Goal: Task Accomplishment & Management: Complete application form

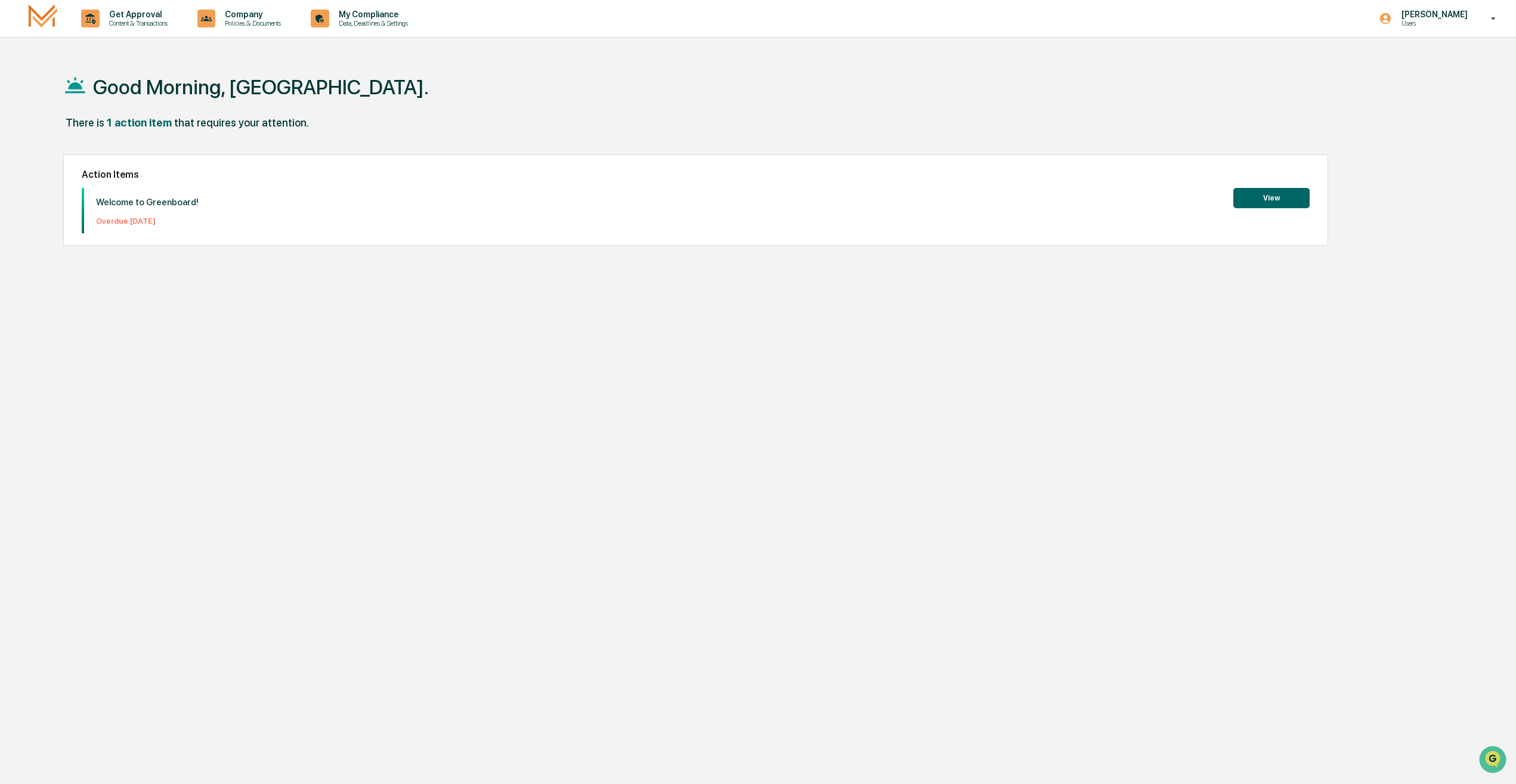
click at [1262, 201] on button "View" at bounding box center [1272, 198] width 76 height 21
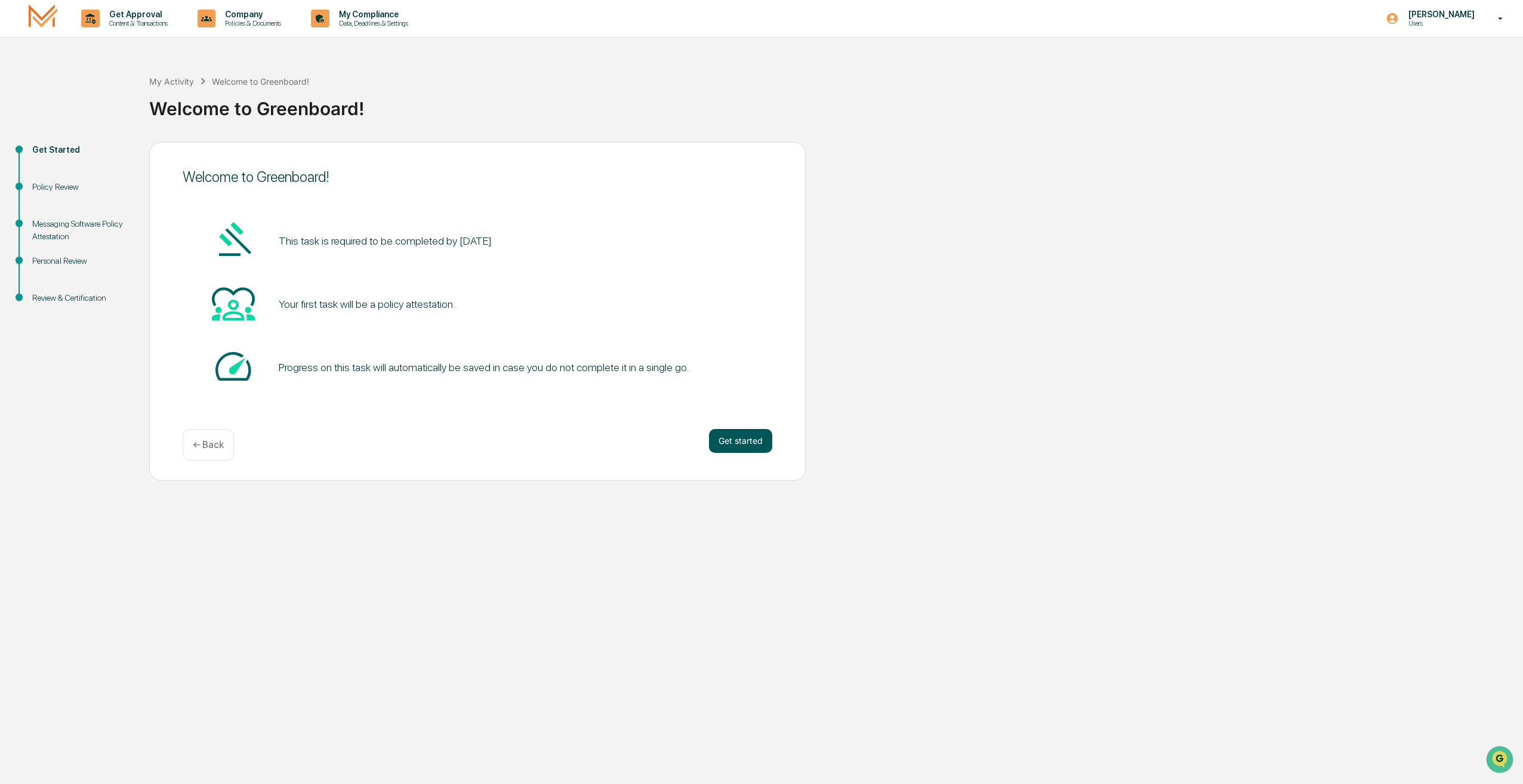
click at [753, 439] on button "Get started" at bounding box center [741, 440] width 64 height 24
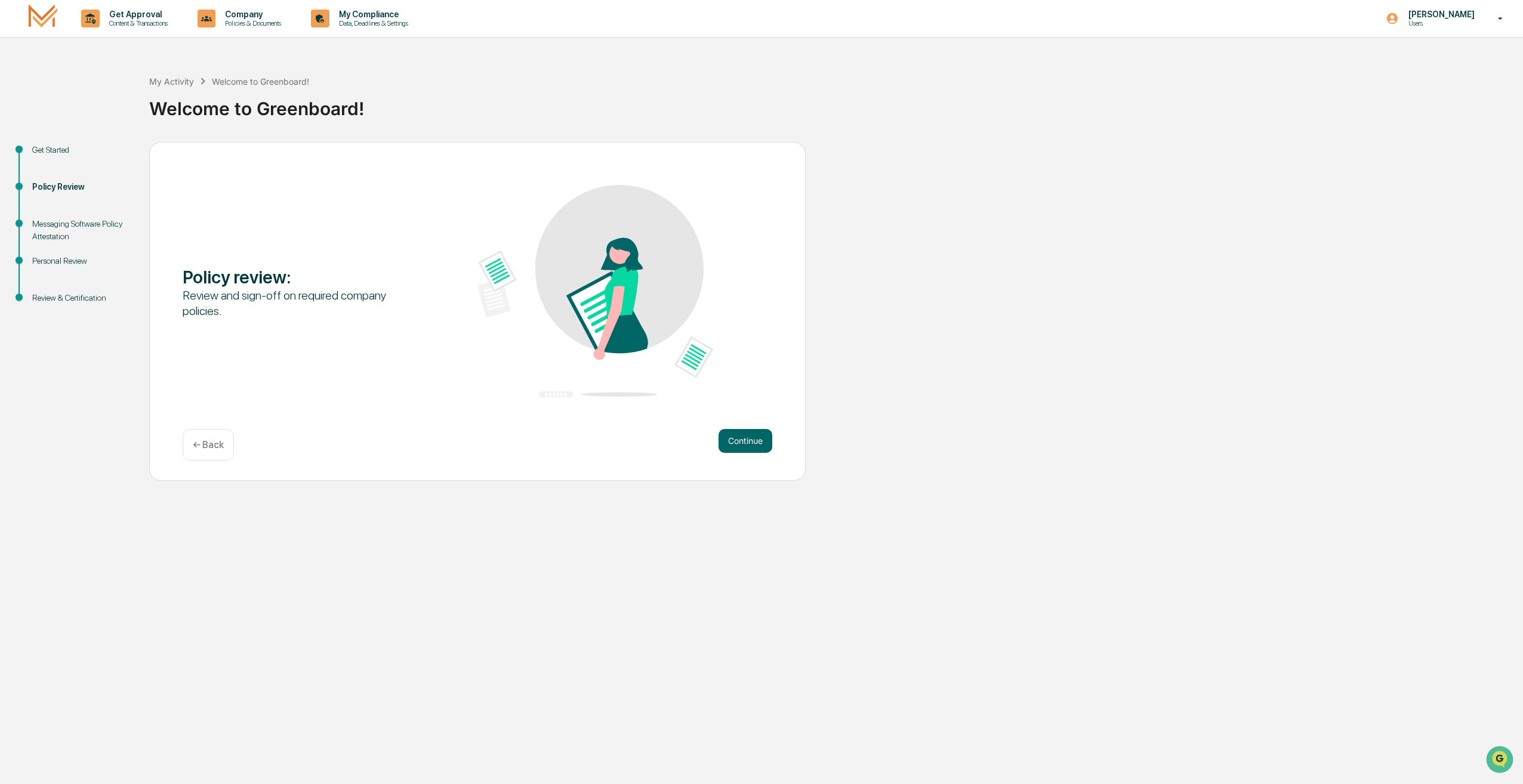
click at [753, 439] on button "Continue" at bounding box center [745, 440] width 54 height 24
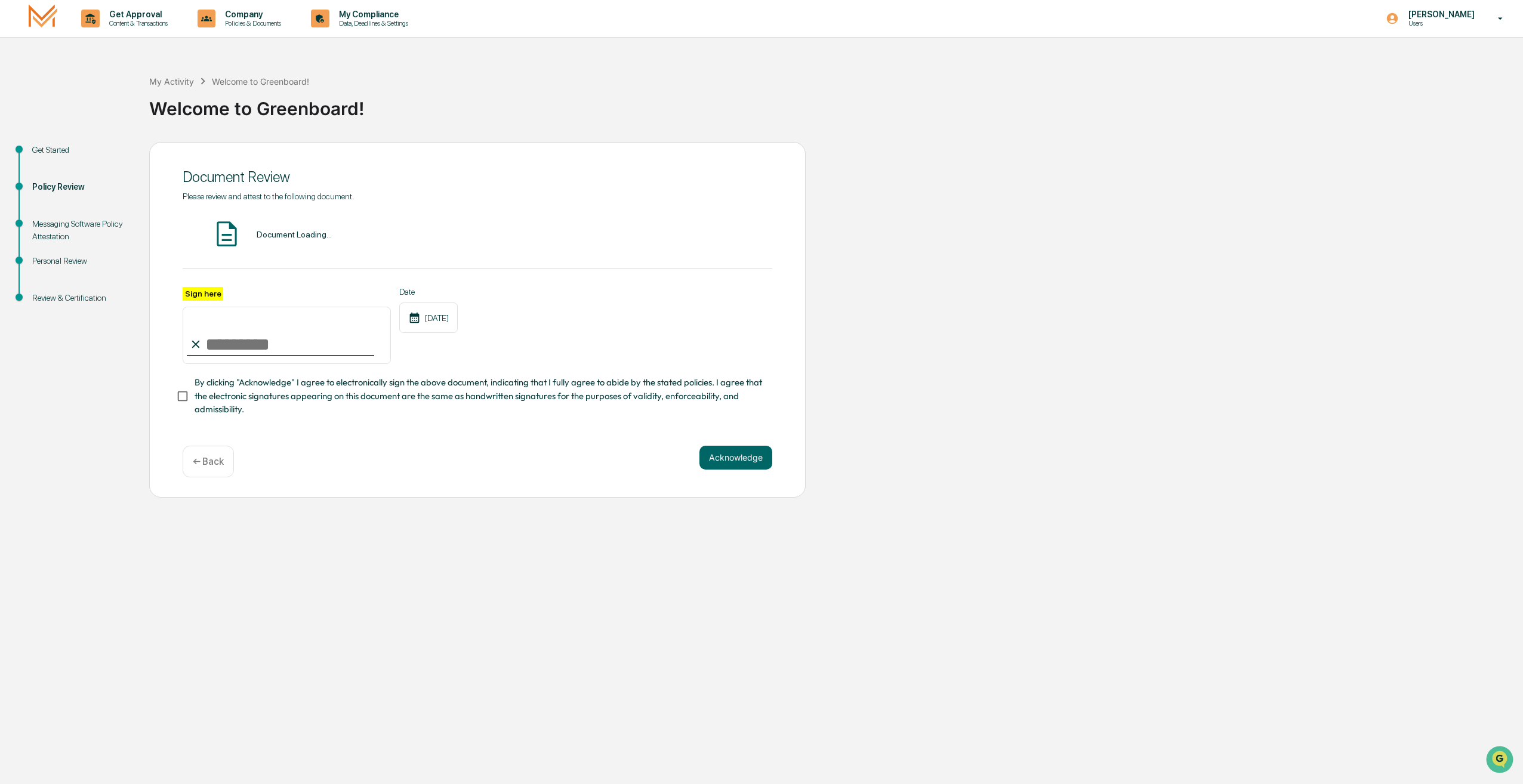
click at [262, 344] on input "Sign here" at bounding box center [287, 335] width 208 height 57
type input "**********"
click at [696, 238] on button "VIEW" at bounding box center [704, 235] width 78 height 21
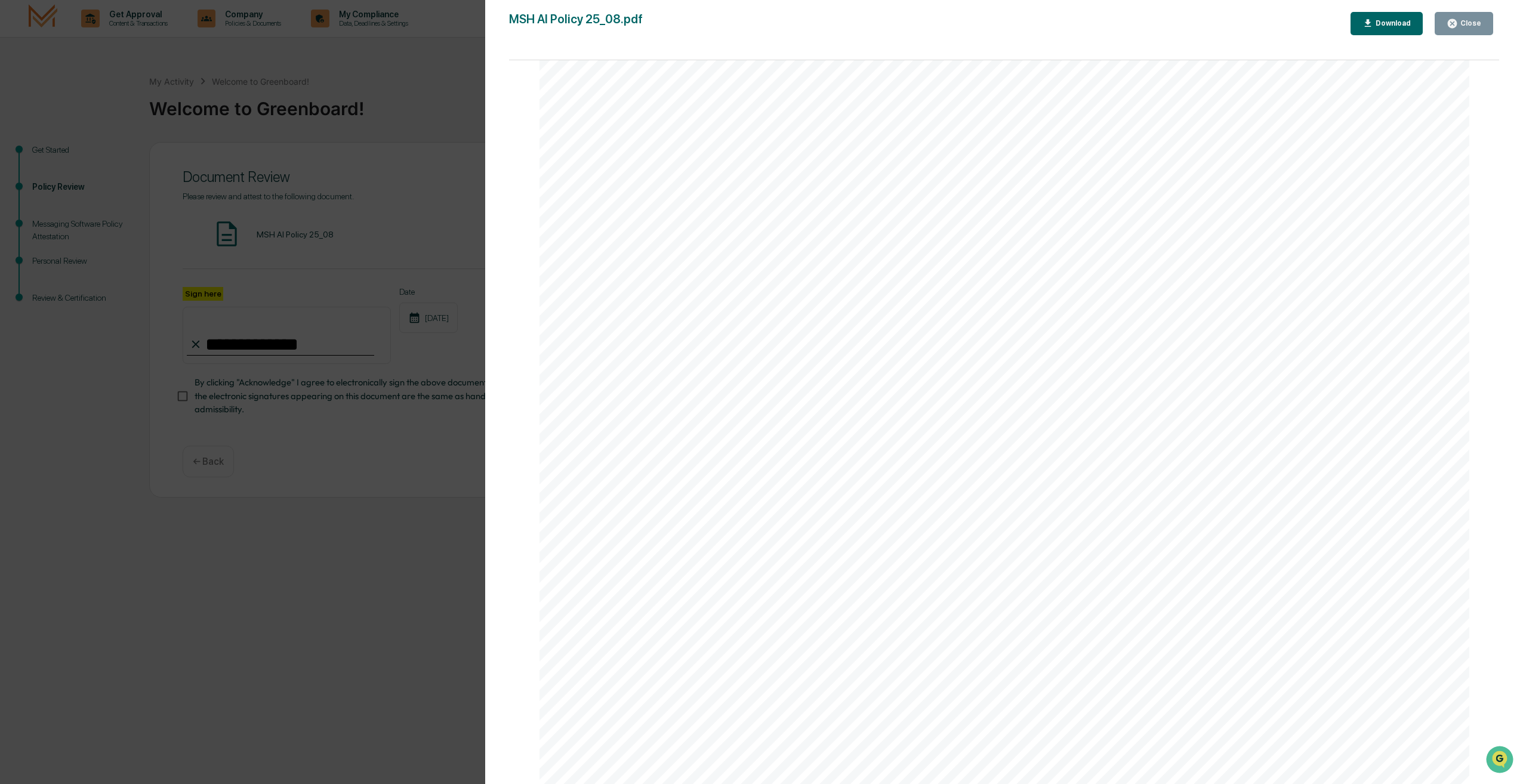
scroll to position [134, 0]
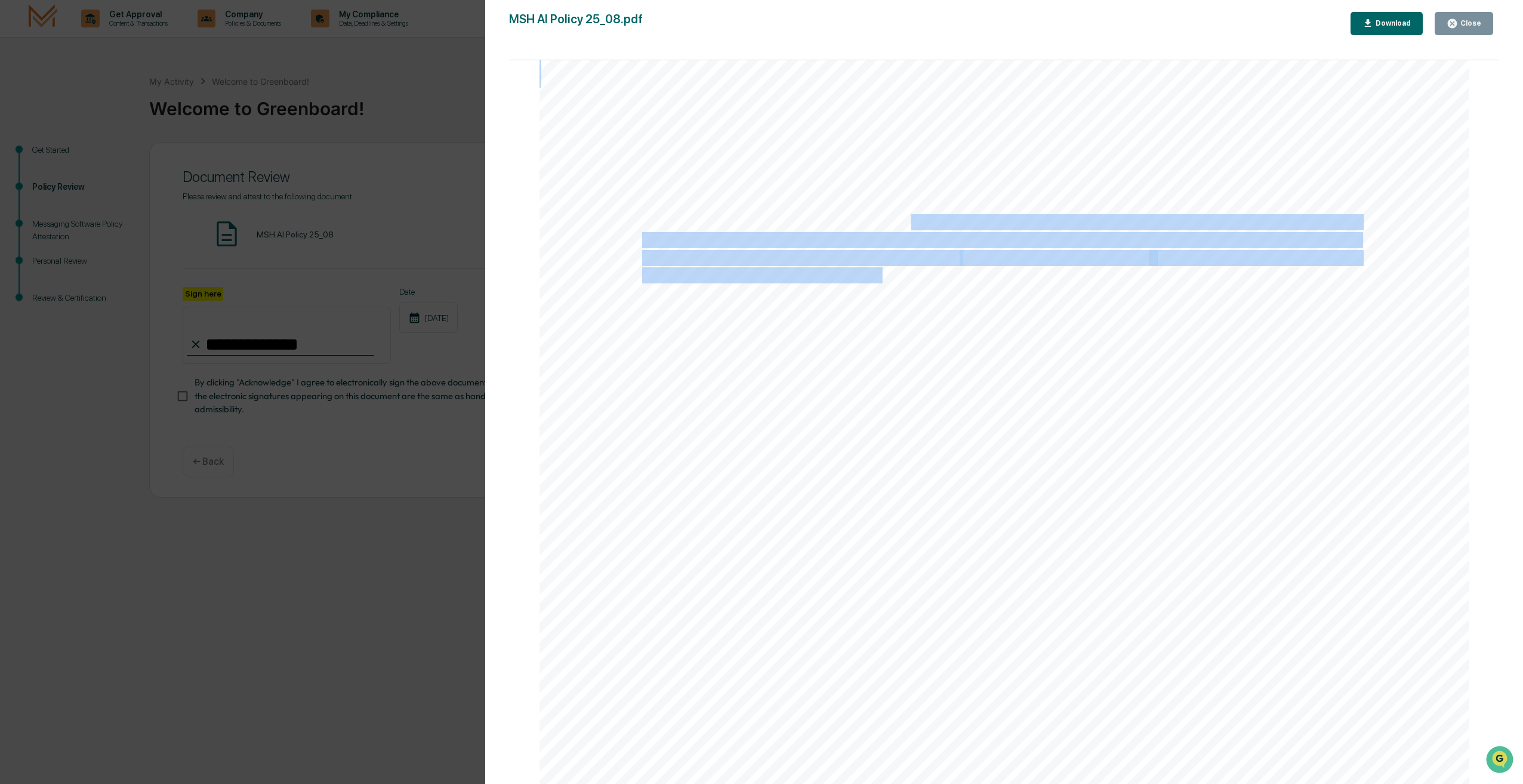
drag, startPoint x: 905, startPoint y: 224, endPoint x: 880, endPoint y: 274, distance: 55.9
click at [880, 274] on div "AI Policy Generative Artificial Intelligence [PERSON_NAME] & Co., Member FINRA/…" at bounding box center [1004, 554] width 930 height 1203
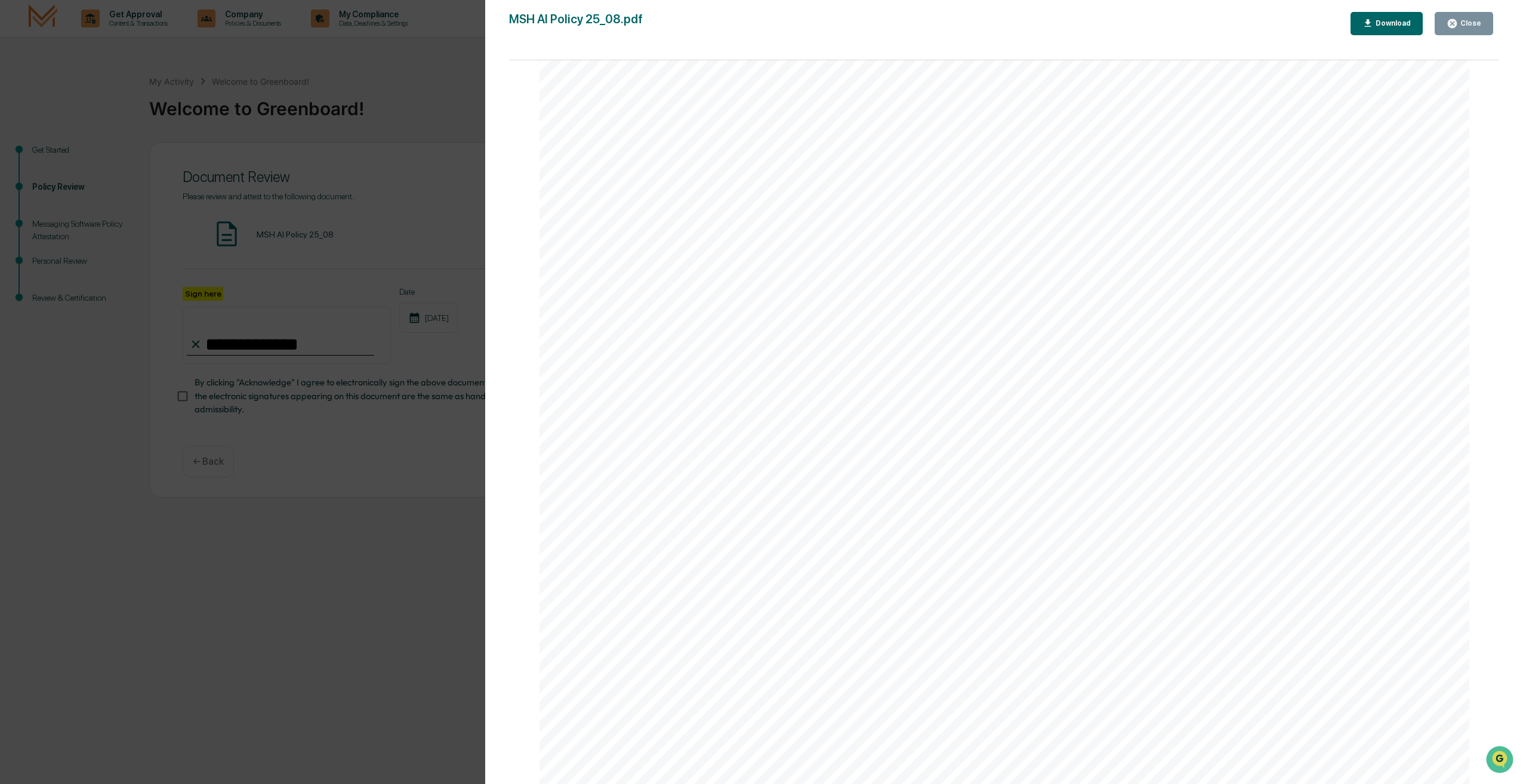
drag, startPoint x: 880, startPoint y: 274, endPoint x: 945, endPoint y: 336, distance: 89.8
click at [945, 336] on div "AI Policy Generative Artificial Intelligence [PERSON_NAME] & Co., Member FINRA/…" at bounding box center [1004, 554] width 930 height 1203
click at [664, 617] on div "AI Policy Generative Artificial Intelligence [PERSON_NAME] & Co., Member FINRA/…" at bounding box center [1004, 182] width 930 height 1203
click at [389, 562] on div "Version History [DATE] 02:14 PM [PERSON_NAME] MSH AI Policy 25_08.pdf Close Dow…" at bounding box center [761, 392] width 1523 height 784
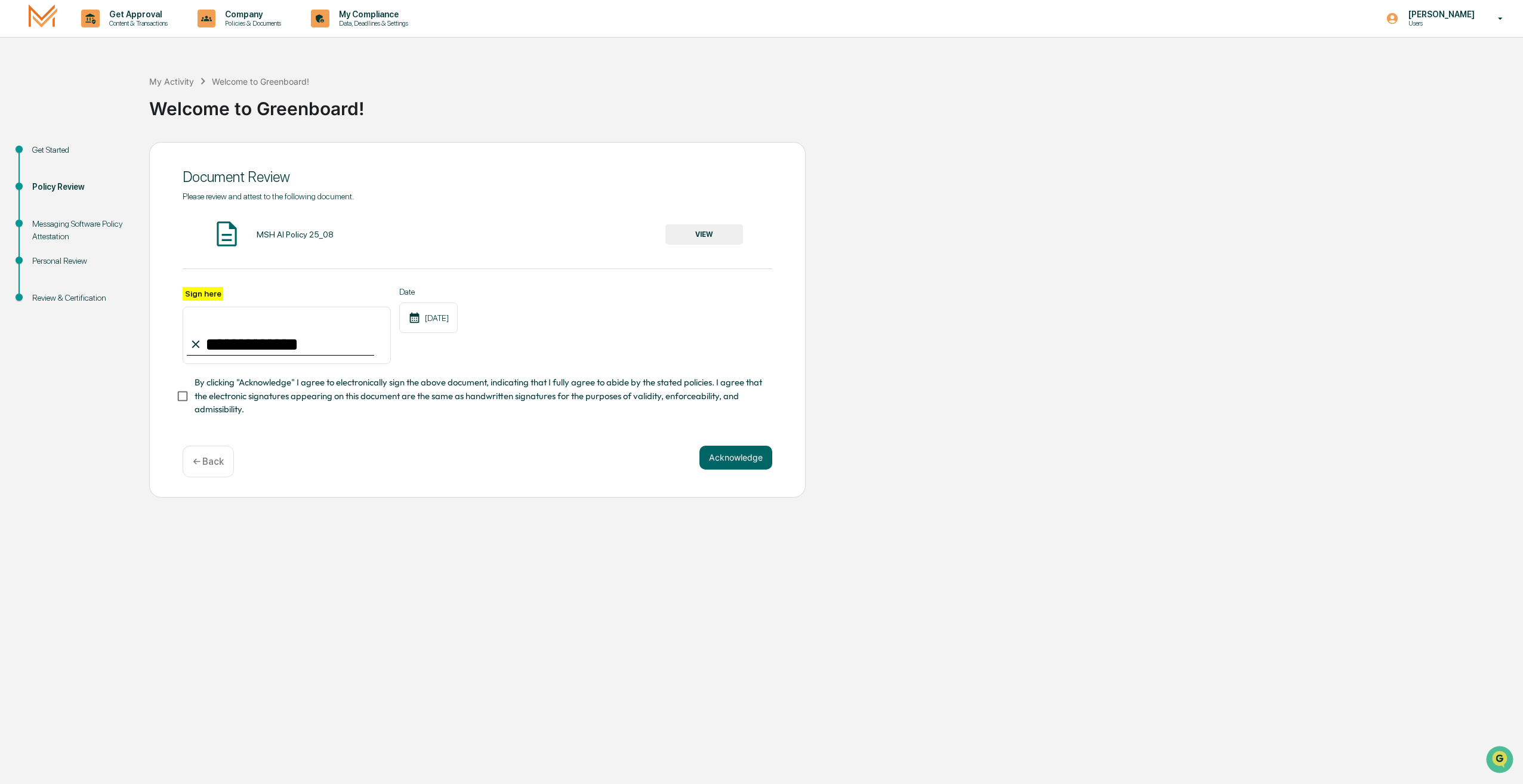
click at [246, 404] on span "By clicking "Acknowledge" I agree to electronically sign the above document, in…" at bounding box center [478, 396] width 568 height 40
click at [740, 469] on button "Acknowledge" at bounding box center [736, 457] width 73 height 24
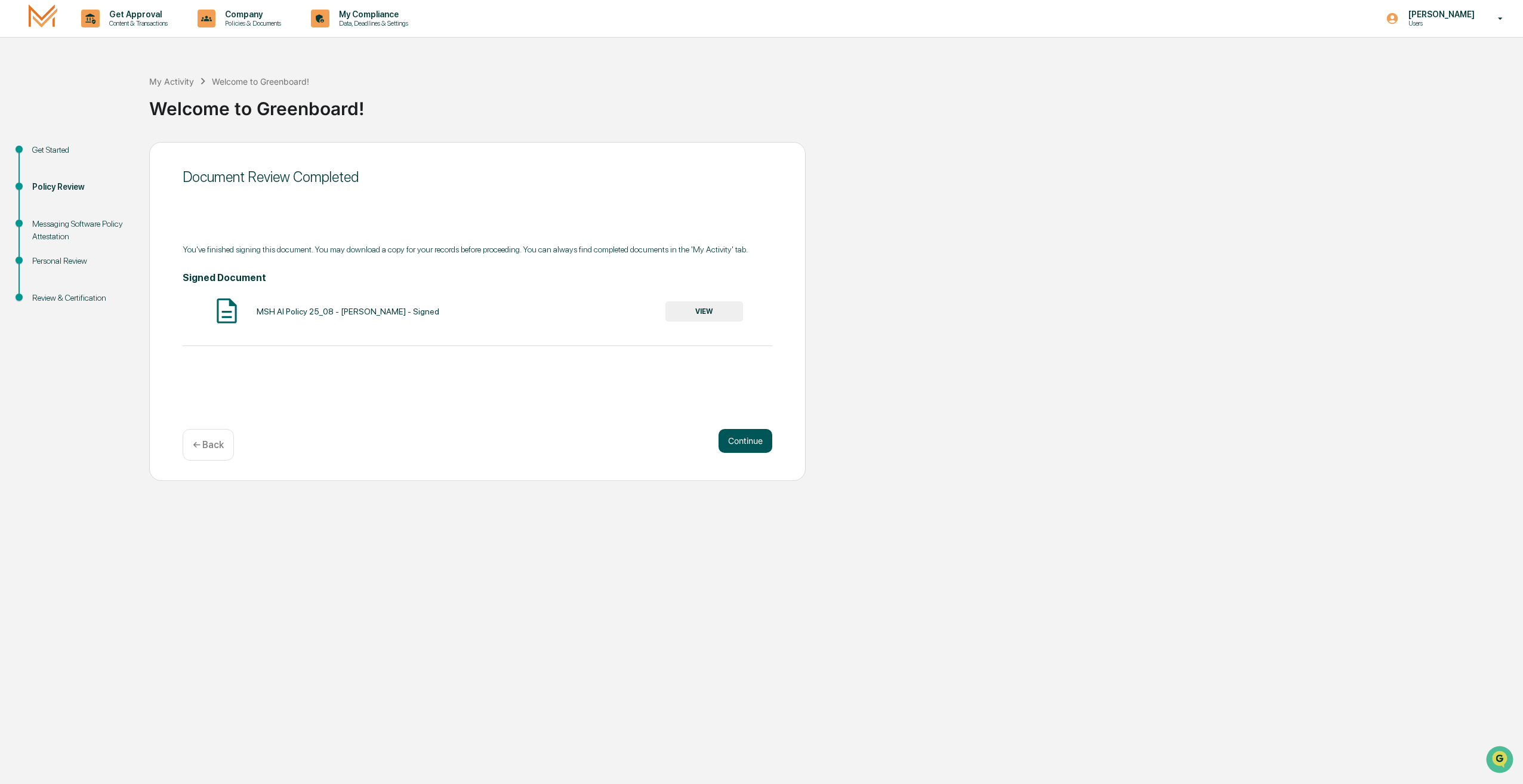
click at [751, 445] on button "Continue" at bounding box center [745, 440] width 54 height 24
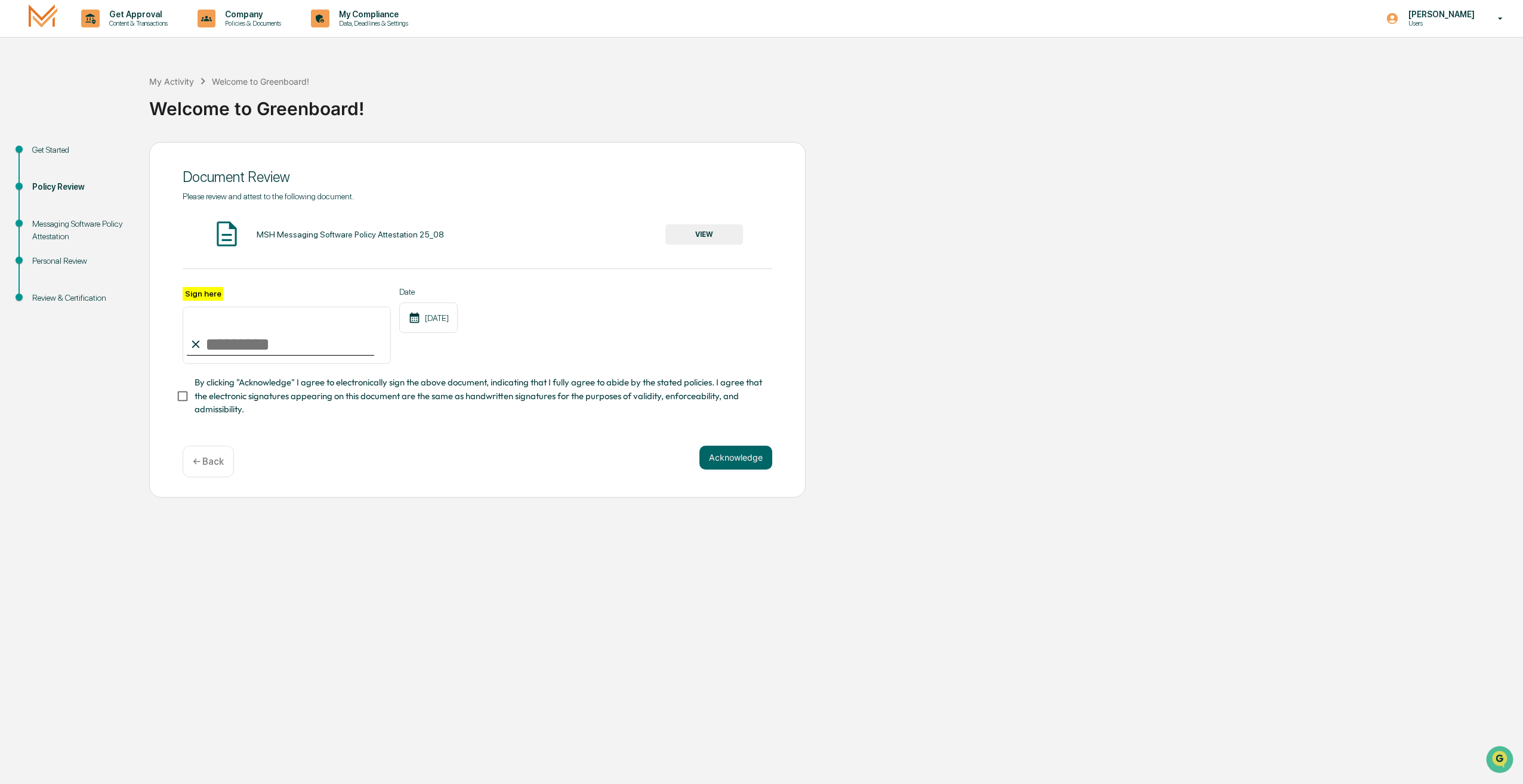
click at [730, 234] on button "VIEW" at bounding box center [704, 235] width 78 height 21
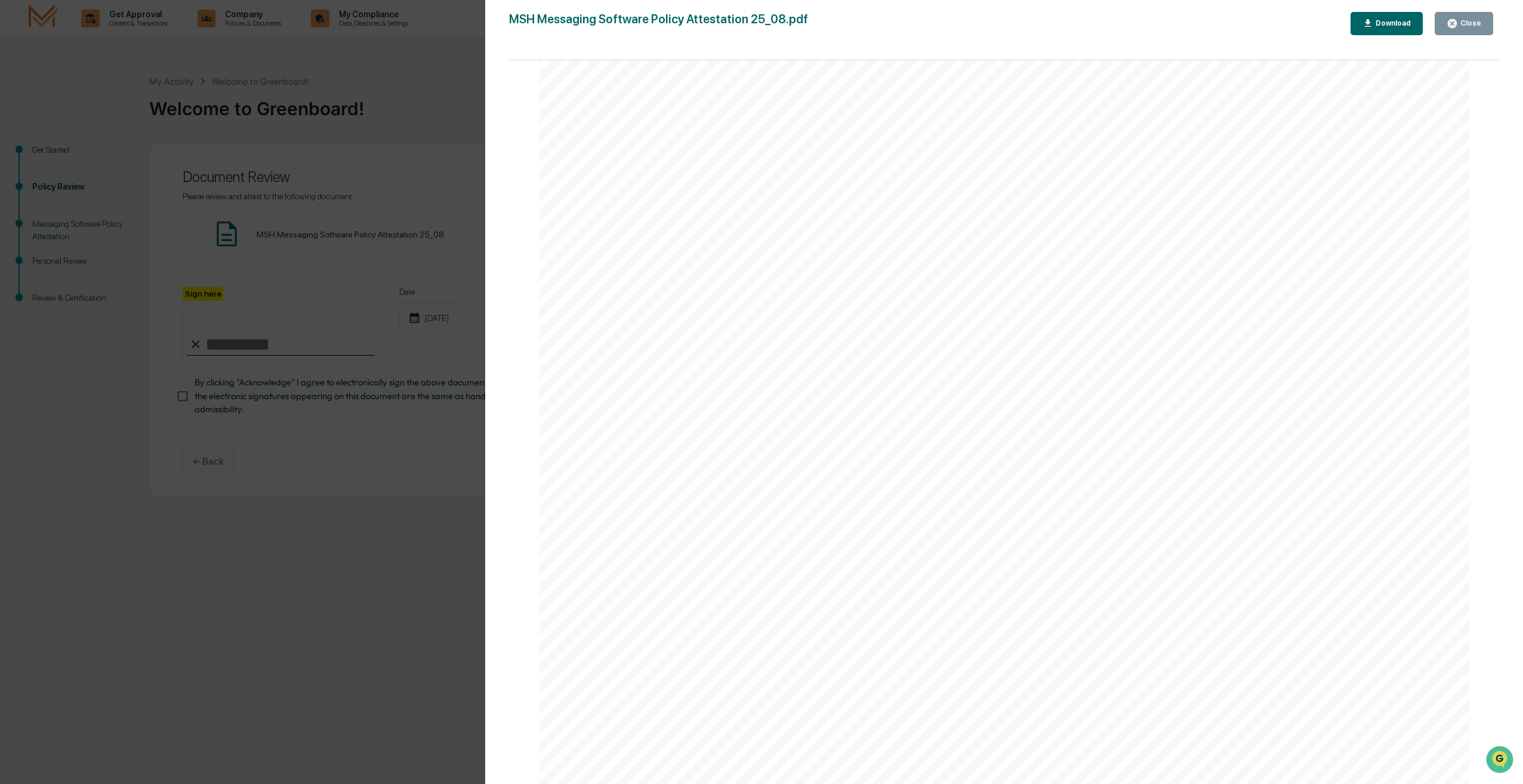
click at [359, 549] on div "Version History [DATE] 02:15 PM [PERSON_NAME] MSH Messaging Software Policy Att…" at bounding box center [761, 392] width 1523 height 784
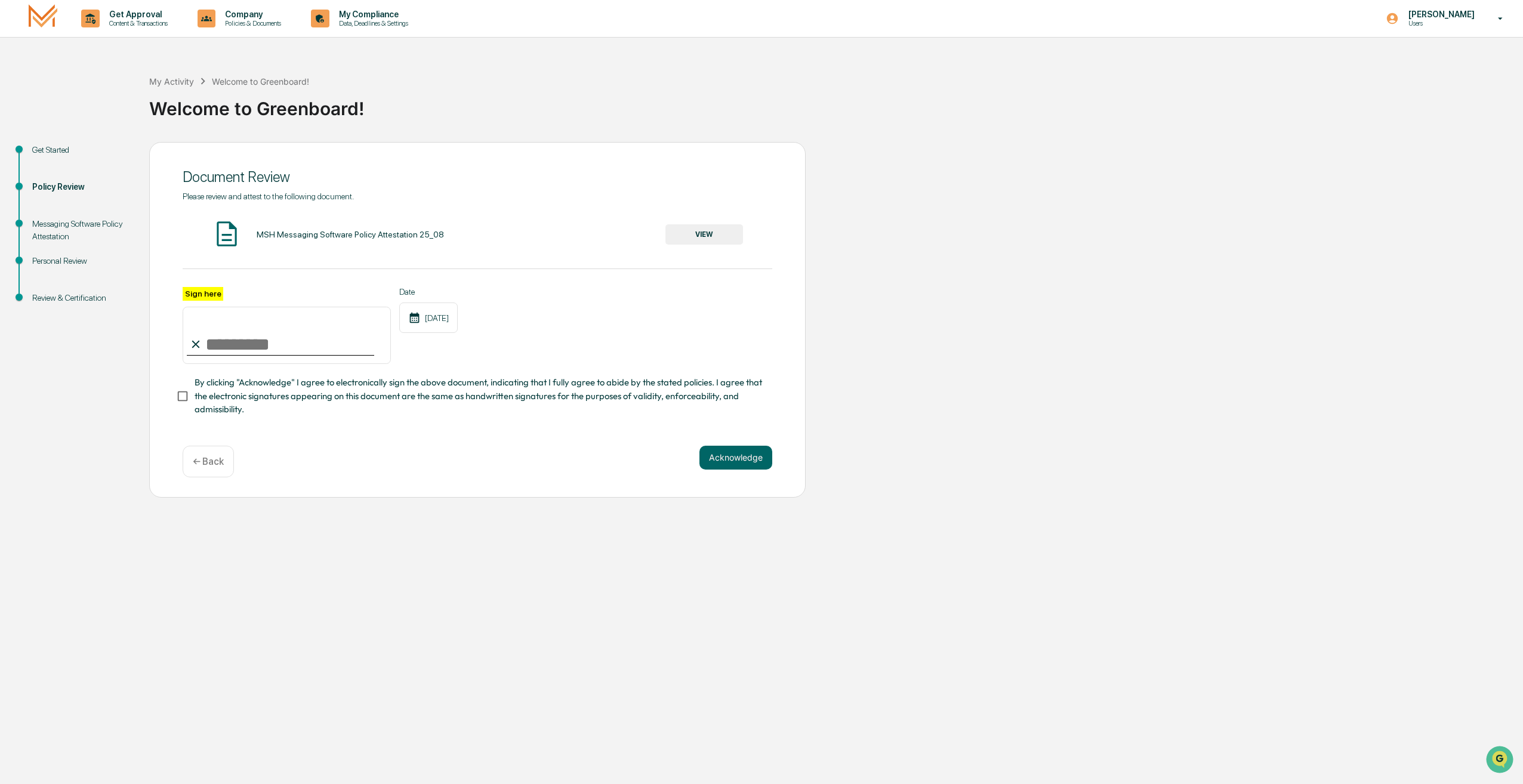
click at [243, 348] on input "Sign here" at bounding box center [287, 335] width 208 height 57
type input "**********"
click at [731, 461] on button "Acknowledge" at bounding box center [736, 457] width 73 height 24
click at [295, 405] on span "By clicking "Acknowledge" I agree to electronically sign the above document, in…" at bounding box center [478, 396] width 568 height 40
click at [770, 484] on button "Acknowledge" at bounding box center [736, 472] width 73 height 24
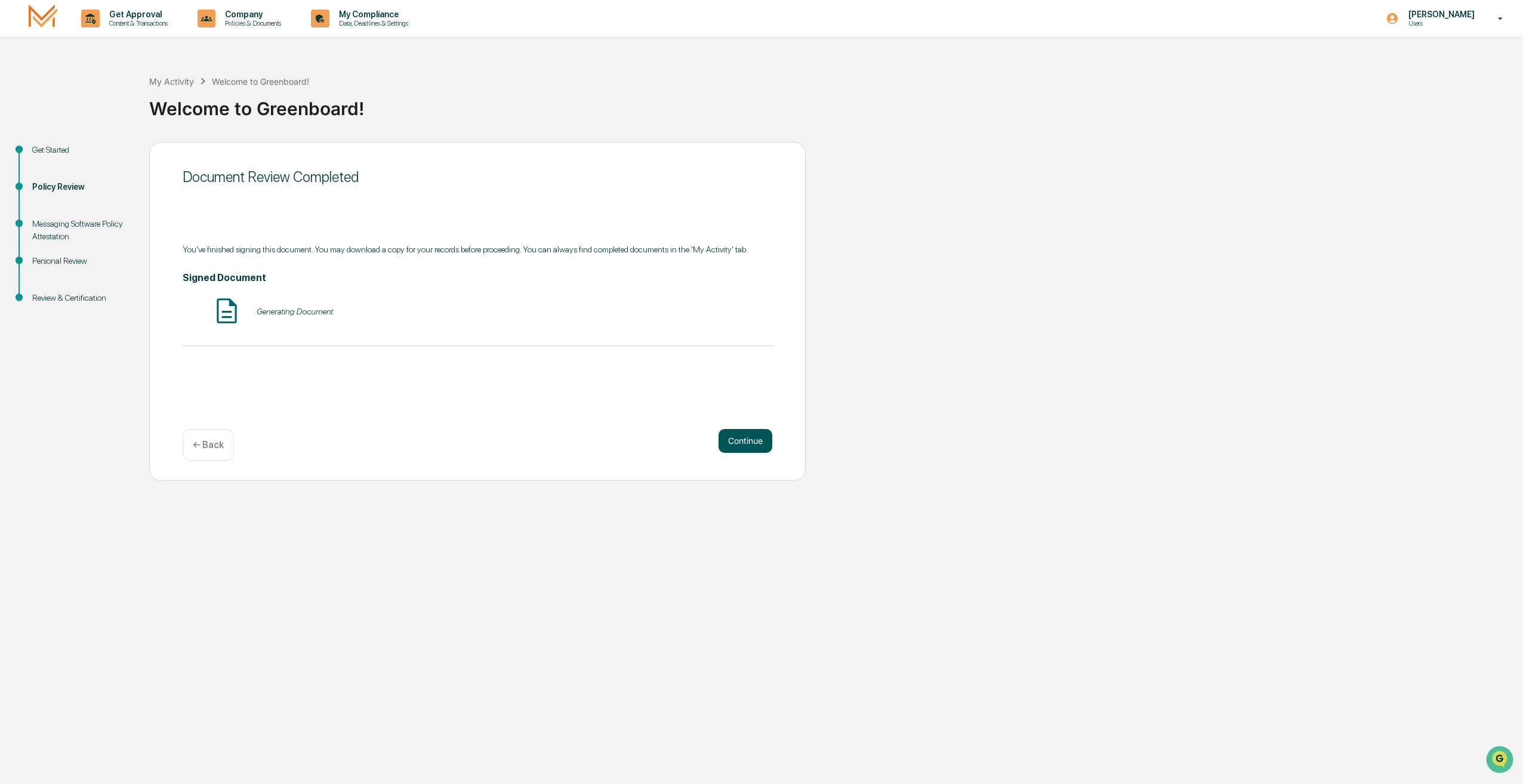
click at [763, 448] on button "Continue" at bounding box center [745, 440] width 54 height 24
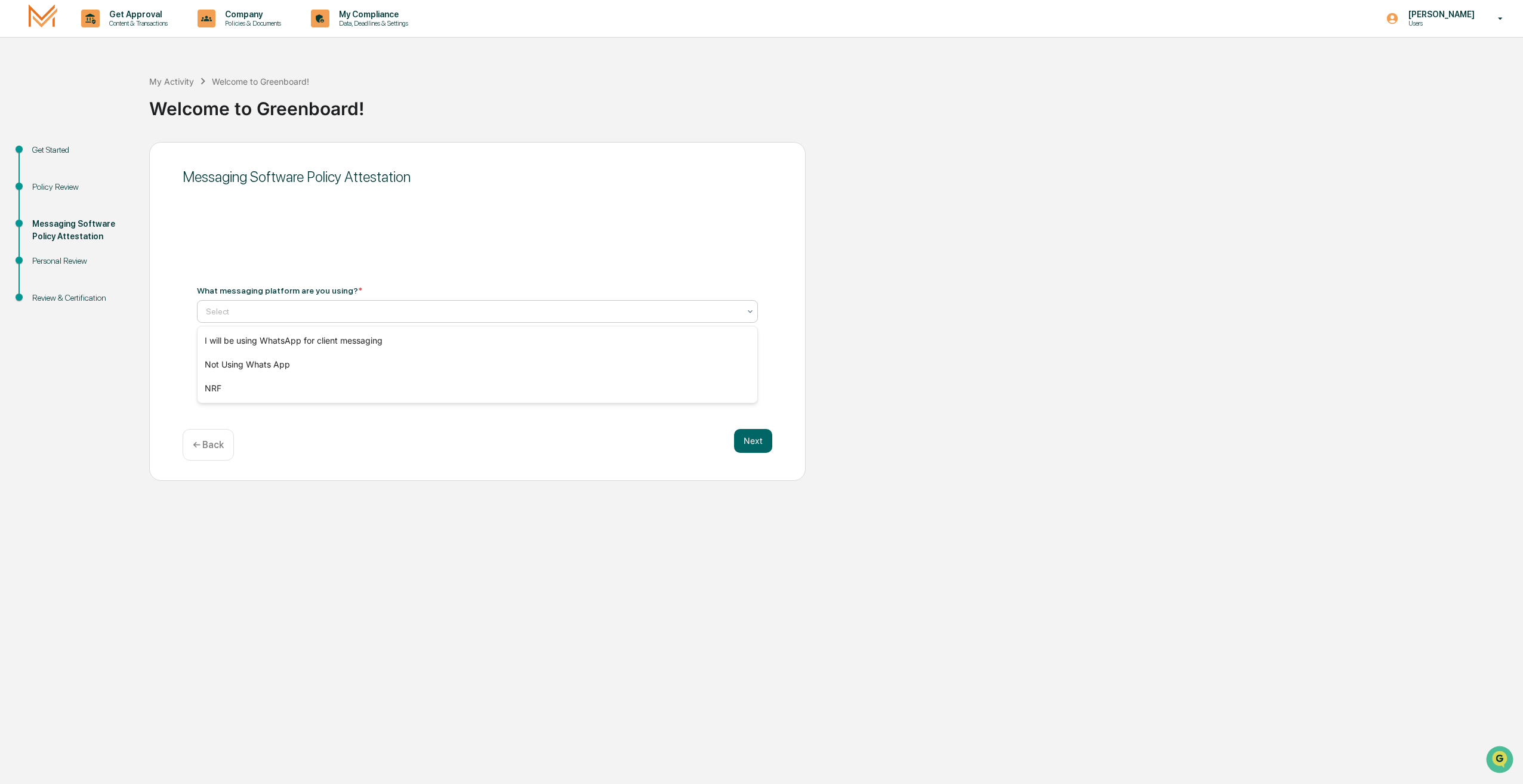
click at [290, 311] on div at bounding box center [472, 311] width 533 height 12
click at [308, 365] on div "Not Using Whats App" at bounding box center [478, 364] width 560 height 24
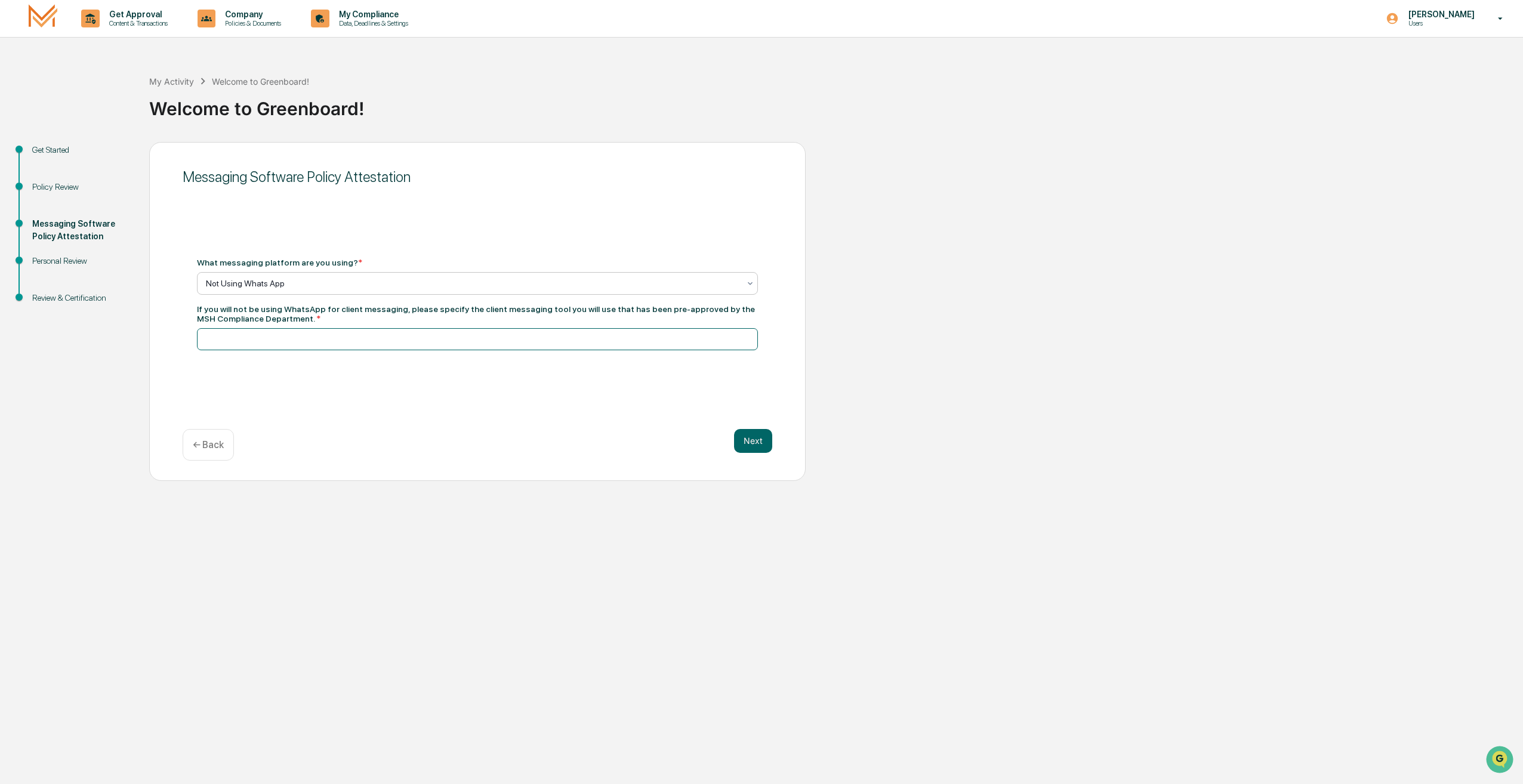
click at [420, 336] on input at bounding box center [478, 339] width 561 height 22
drag, startPoint x: 280, startPoint y: 312, endPoint x: 366, endPoint y: 308, distance: 86.1
click at [366, 308] on div "If you will not be using WhatsApp for client messaging, please specify the clie…" at bounding box center [478, 314] width 561 height 19
drag, startPoint x: 366, startPoint y: 308, endPoint x: 466, endPoint y: 314, distance: 100.2
click at [466, 314] on div "If you will not be using WhatsApp for client messaging, please specify the clie…" at bounding box center [478, 314] width 561 height 19
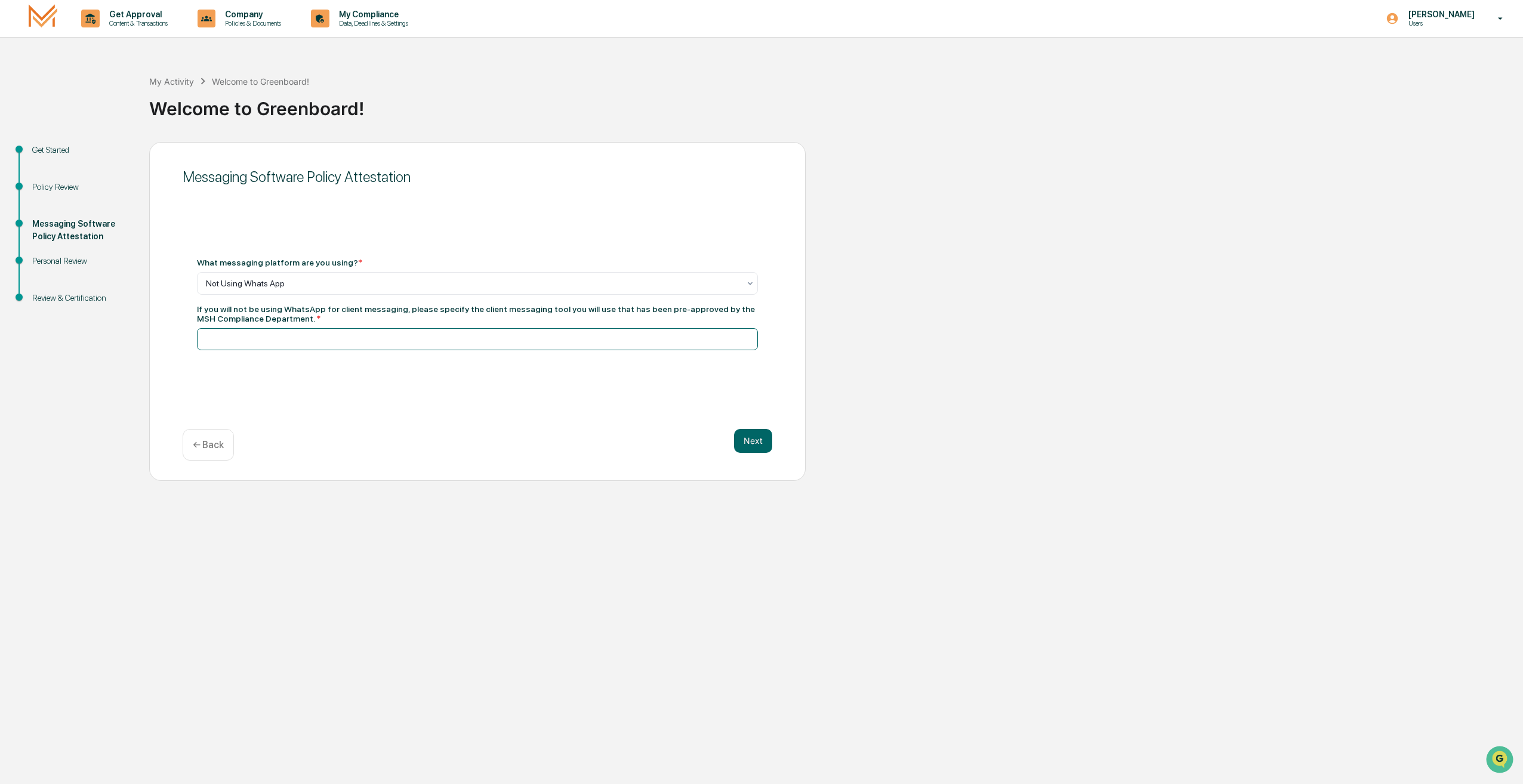
drag, startPoint x: 466, startPoint y: 314, endPoint x: 465, endPoint y: 340, distance: 26.0
click at [465, 340] on input at bounding box center [478, 339] width 561 height 22
type input "**********"
click at [765, 441] on button "Next" at bounding box center [753, 440] width 39 height 24
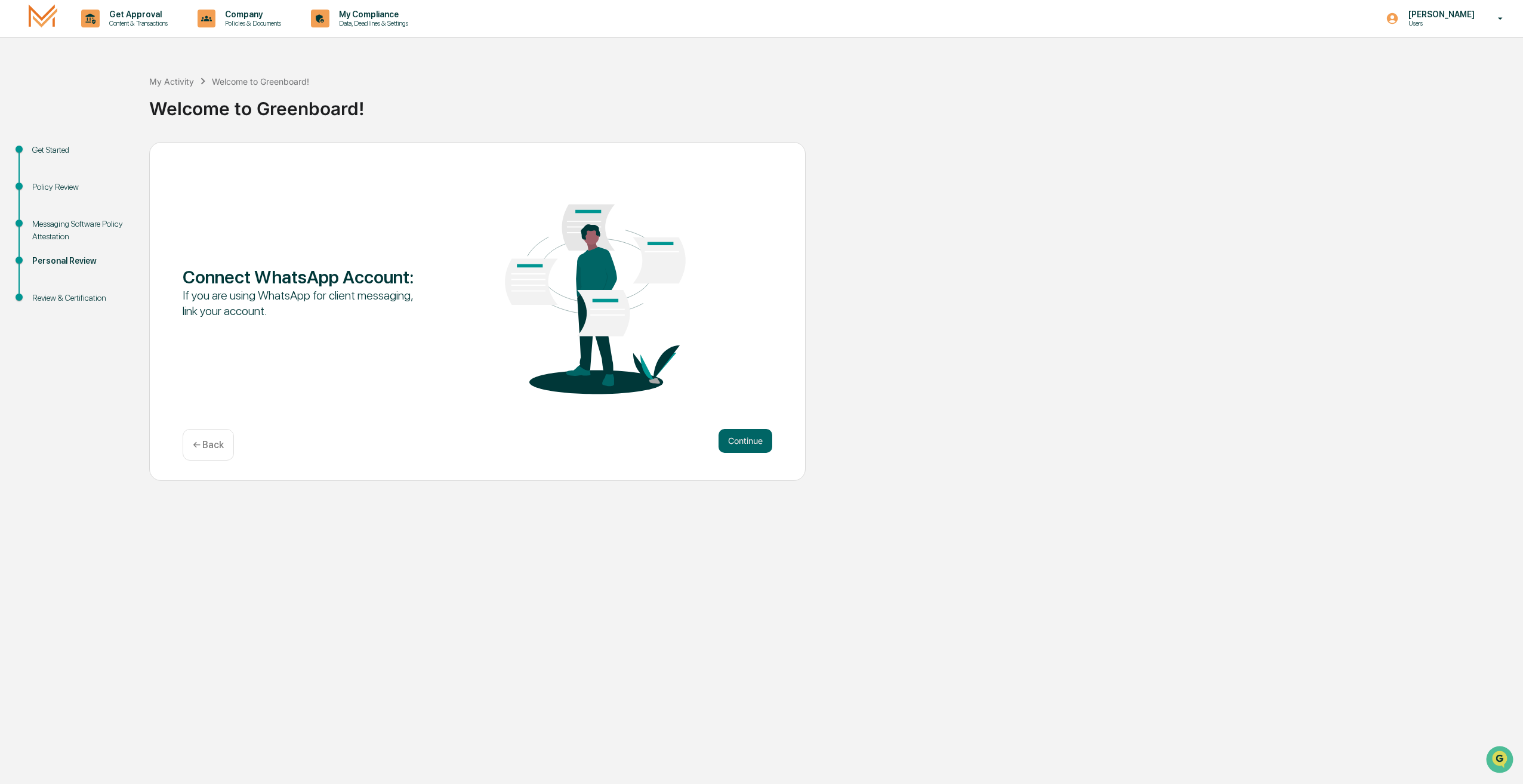
click at [765, 441] on button "Continue" at bounding box center [745, 440] width 54 height 24
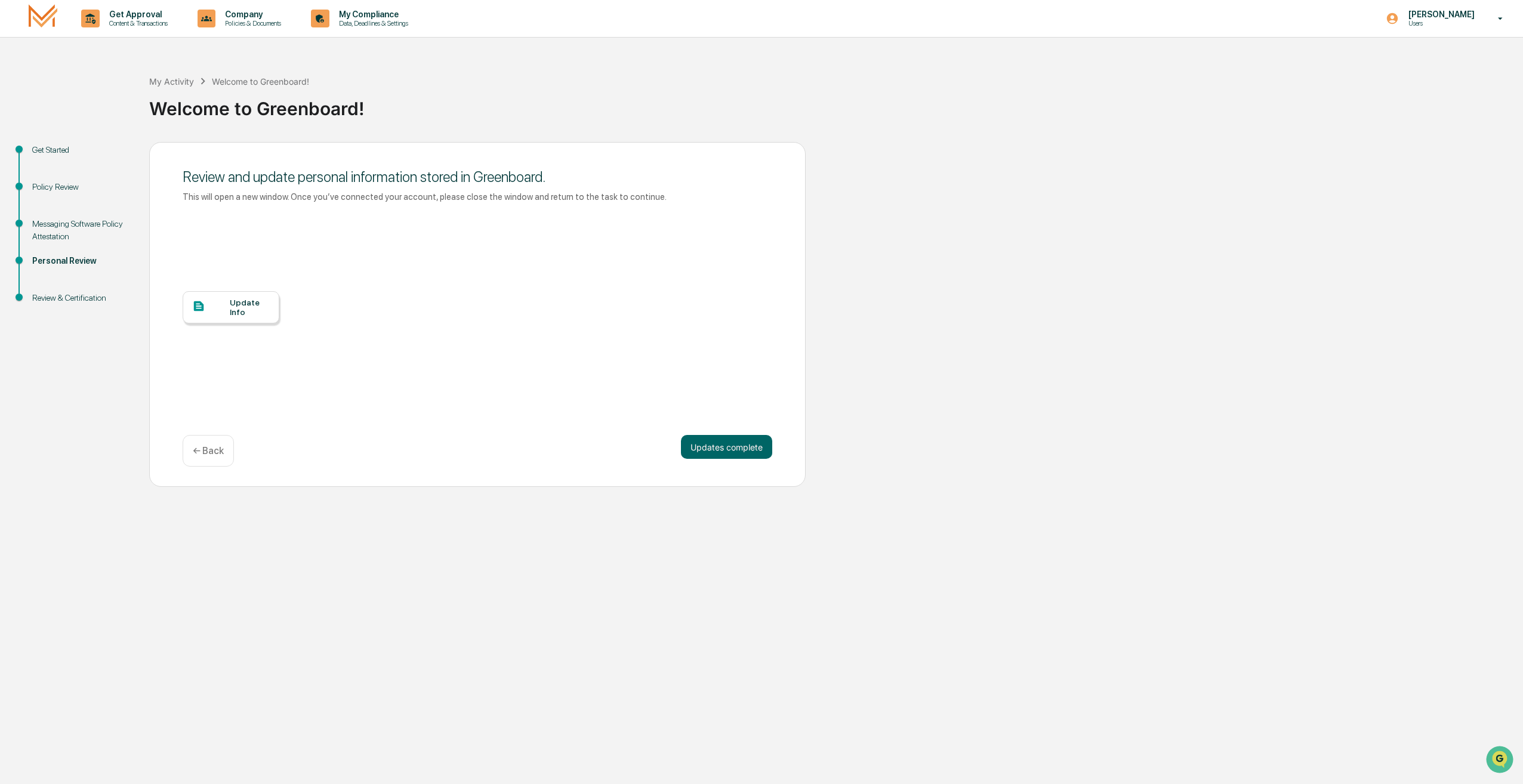
click at [230, 310] on div "Update Info" at bounding box center [250, 307] width 40 height 19
click at [759, 448] on button "Updates complete" at bounding box center [727, 447] width 91 height 24
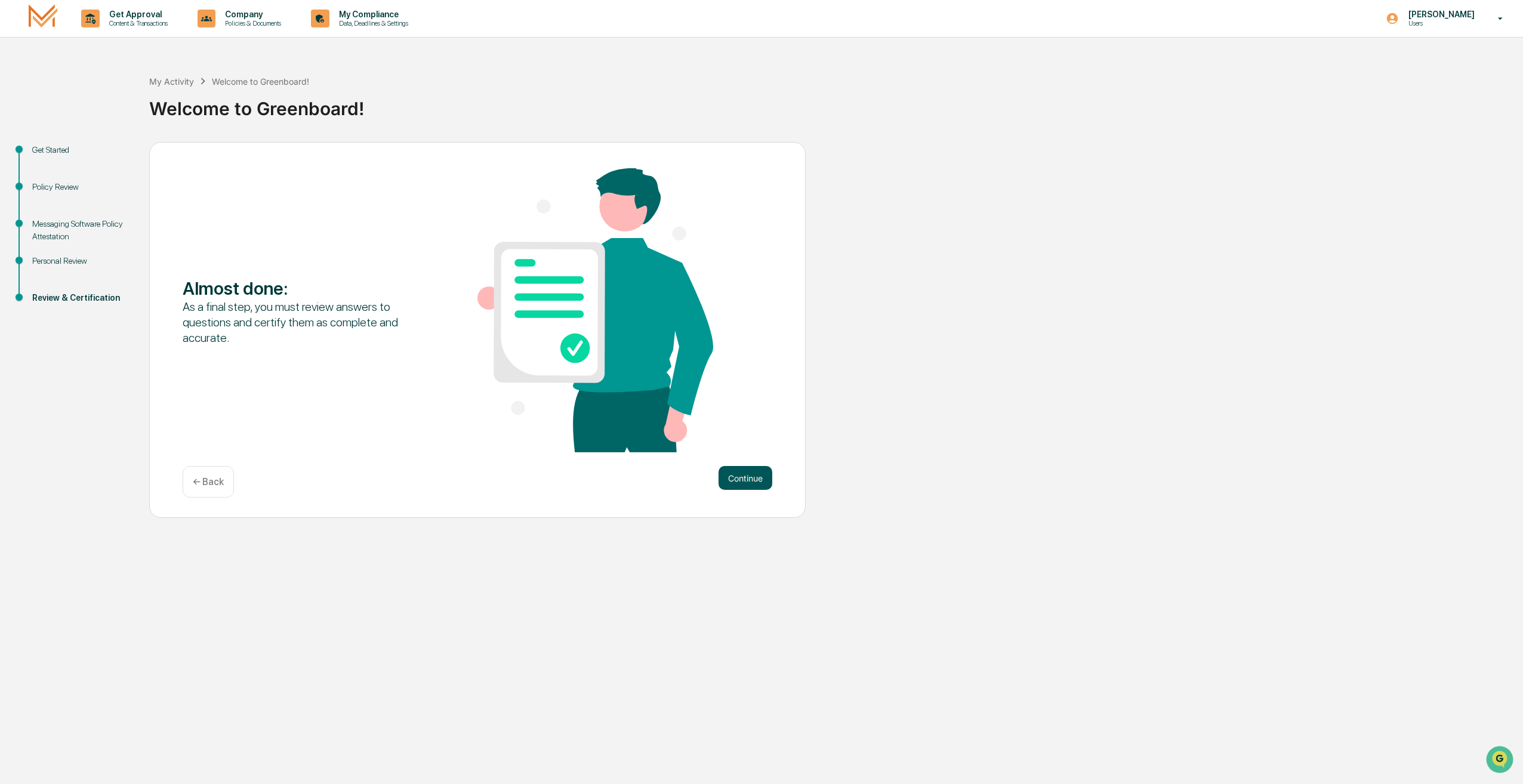
click at [743, 472] on button "Continue" at bounding box center [745, 477] width 54 height 24
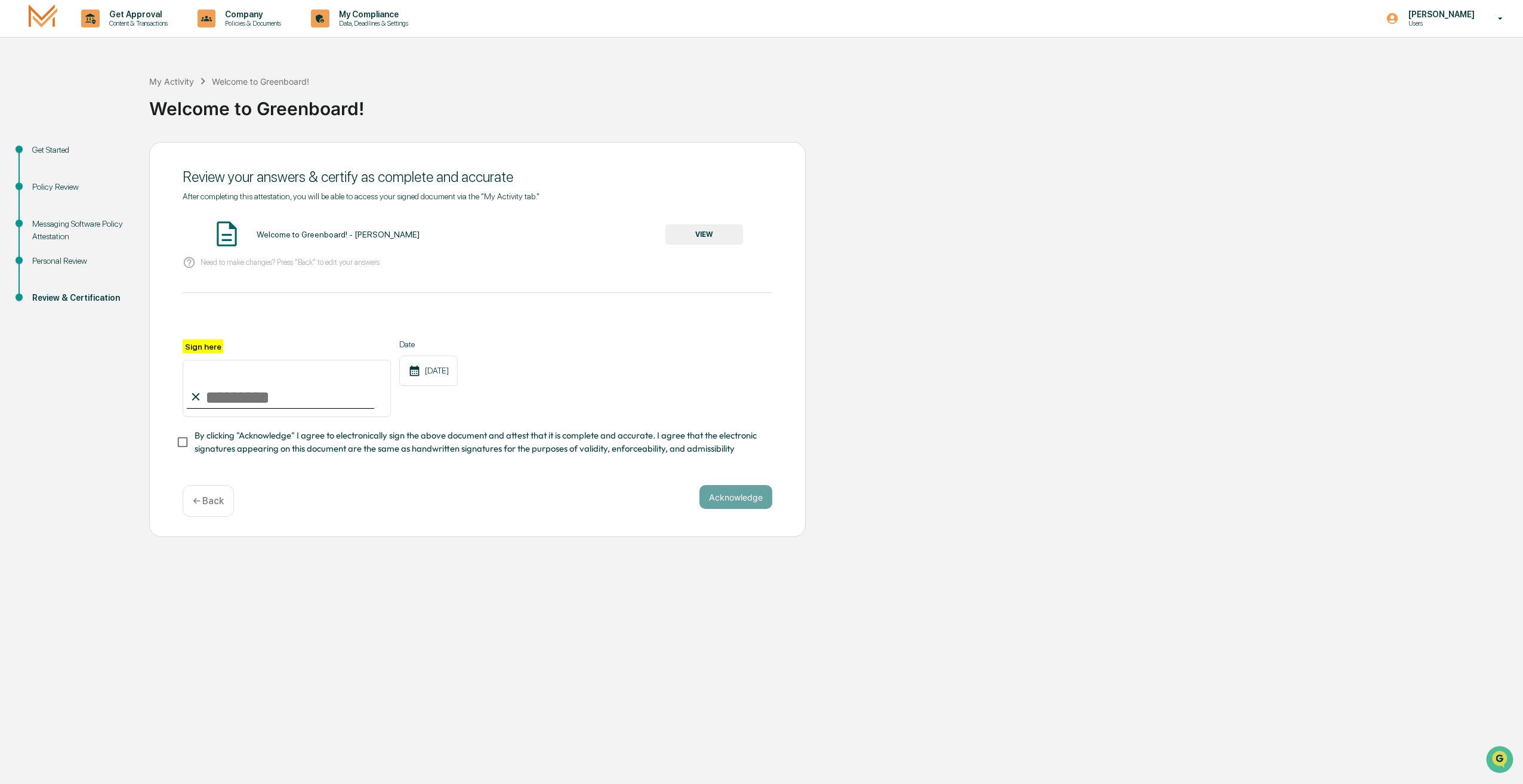
click at [704, 233] on button "VIEW" at bounding box center [704, 235] width 78 height 21
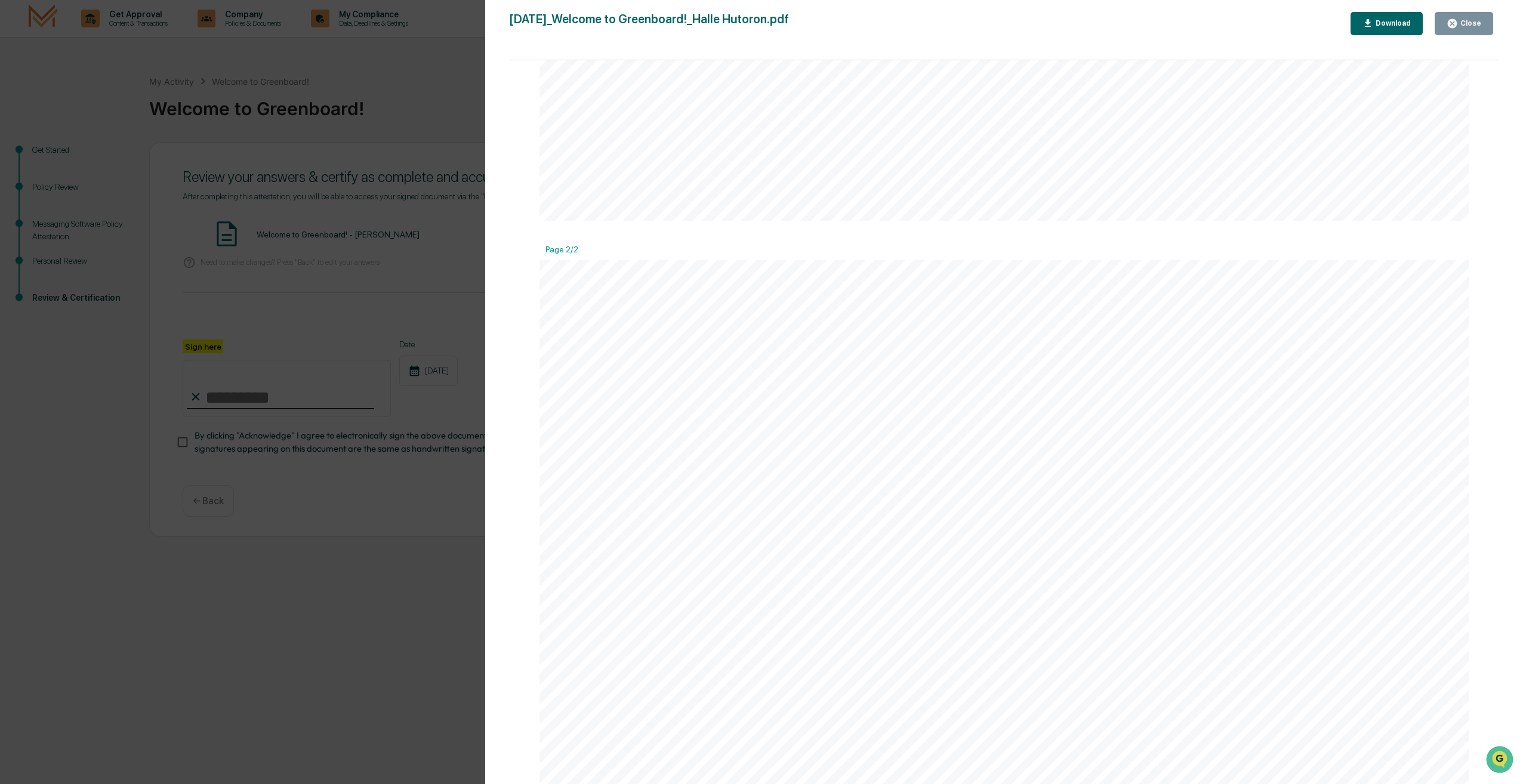
scroll to position [1261, 0]
drag, startPoint x: 605, startPoint y: 357, endPoint x: 750, endPoint y: 350, distance: 145.2
drag, startPoint x: 877, startPoint y: 341, endPoint x: 981, endPoint y: 344, distance: 104.0
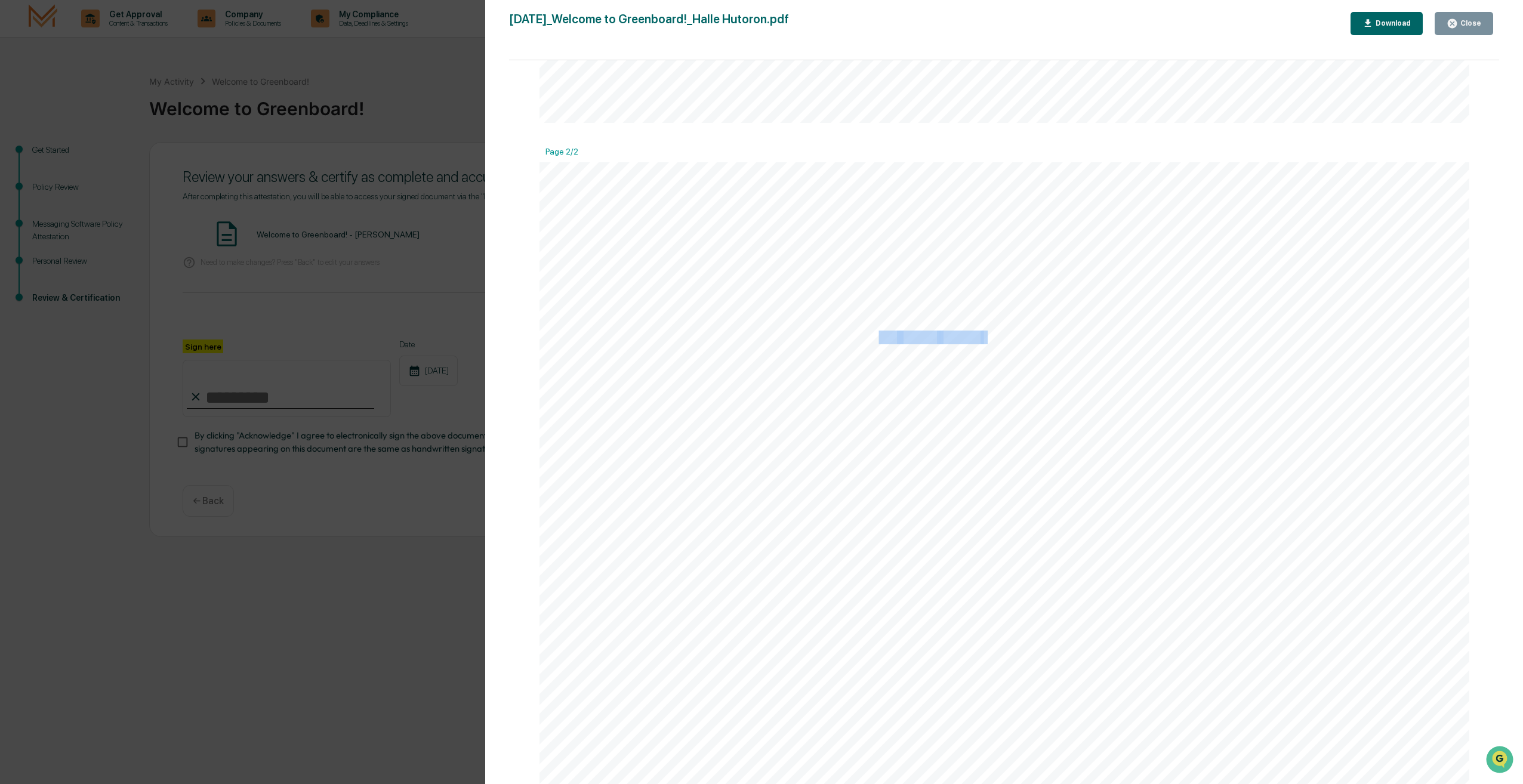
click at [600, 379] on span "Slack" at bounding box center [601, 373] width 30 height 13
click at [586, 323] on span "Slack" at bounding box center [601, 319] width 30 height 13
click at [401, 137] on div "Version History [DATE] 03:52 PM [PERSON_NAME] [DATE]_Welcome to Greenboard!_Hal…" at bounding box center [761, 392] width 1523 height 784
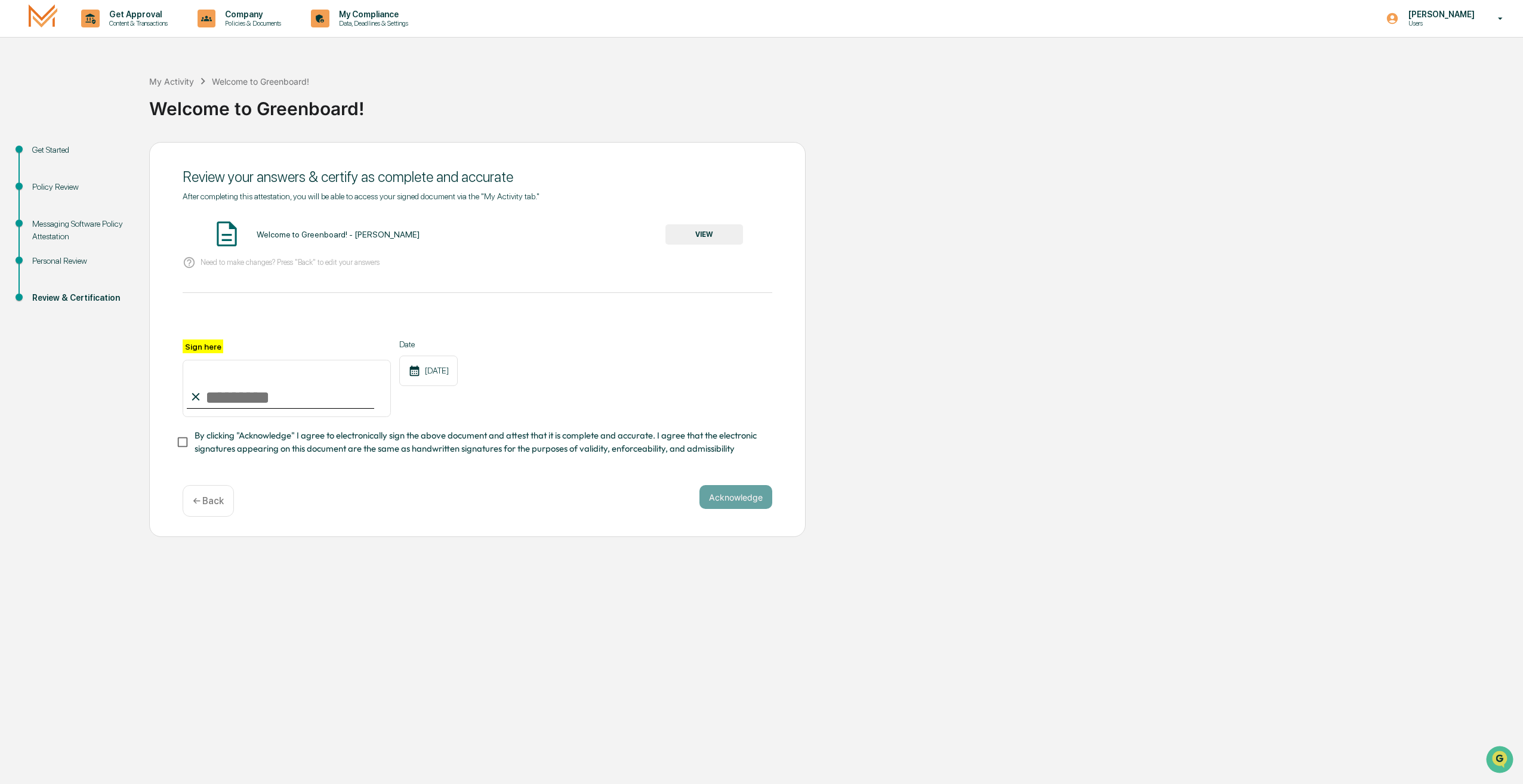
click at [41, 259] on div "Personal Review" at bounding box center [81, 261] width 98 height 13
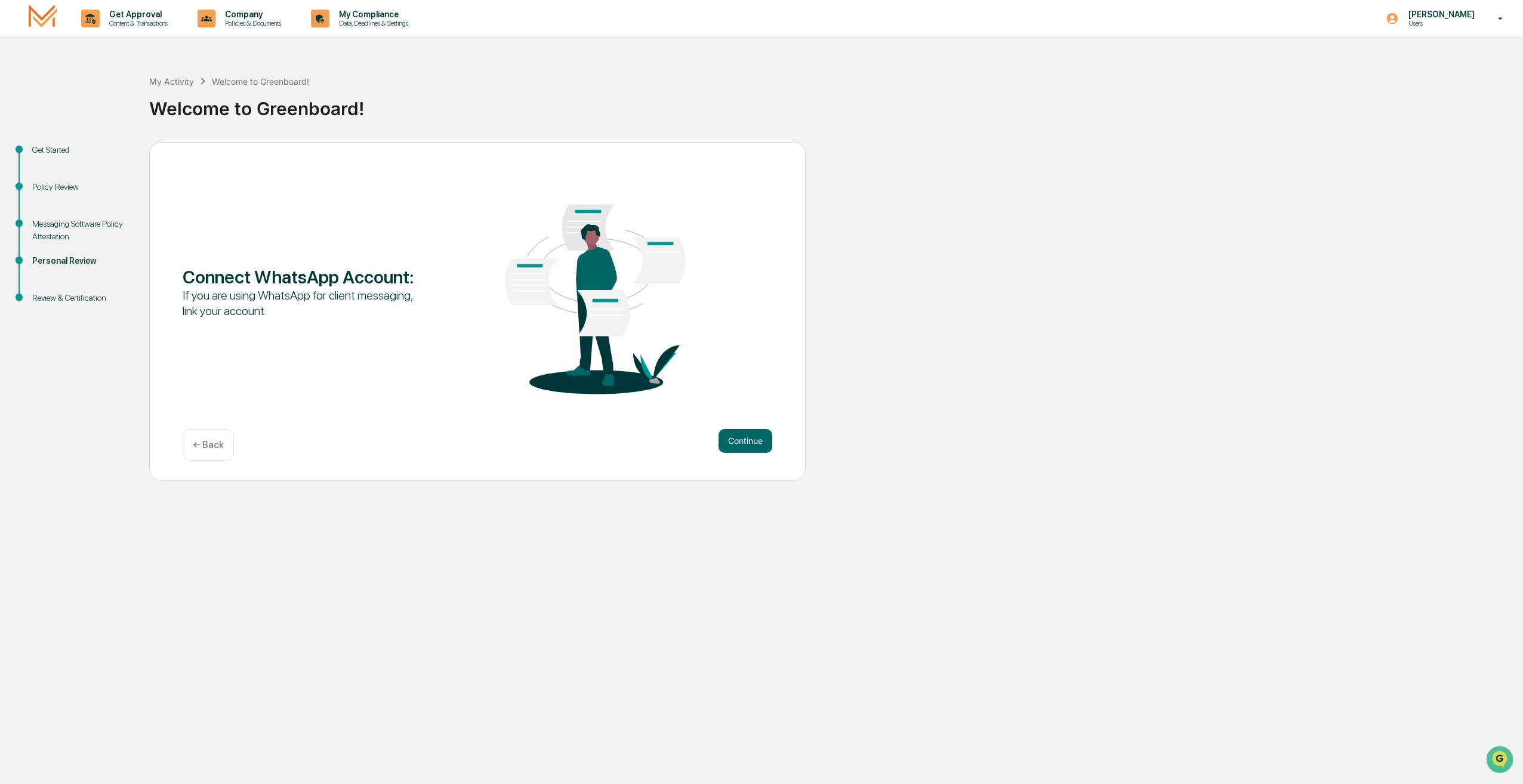
click at [50, 239] on div "Messaging Software Policy Attestation" at bounding box center [81, 230] width 98 height 25
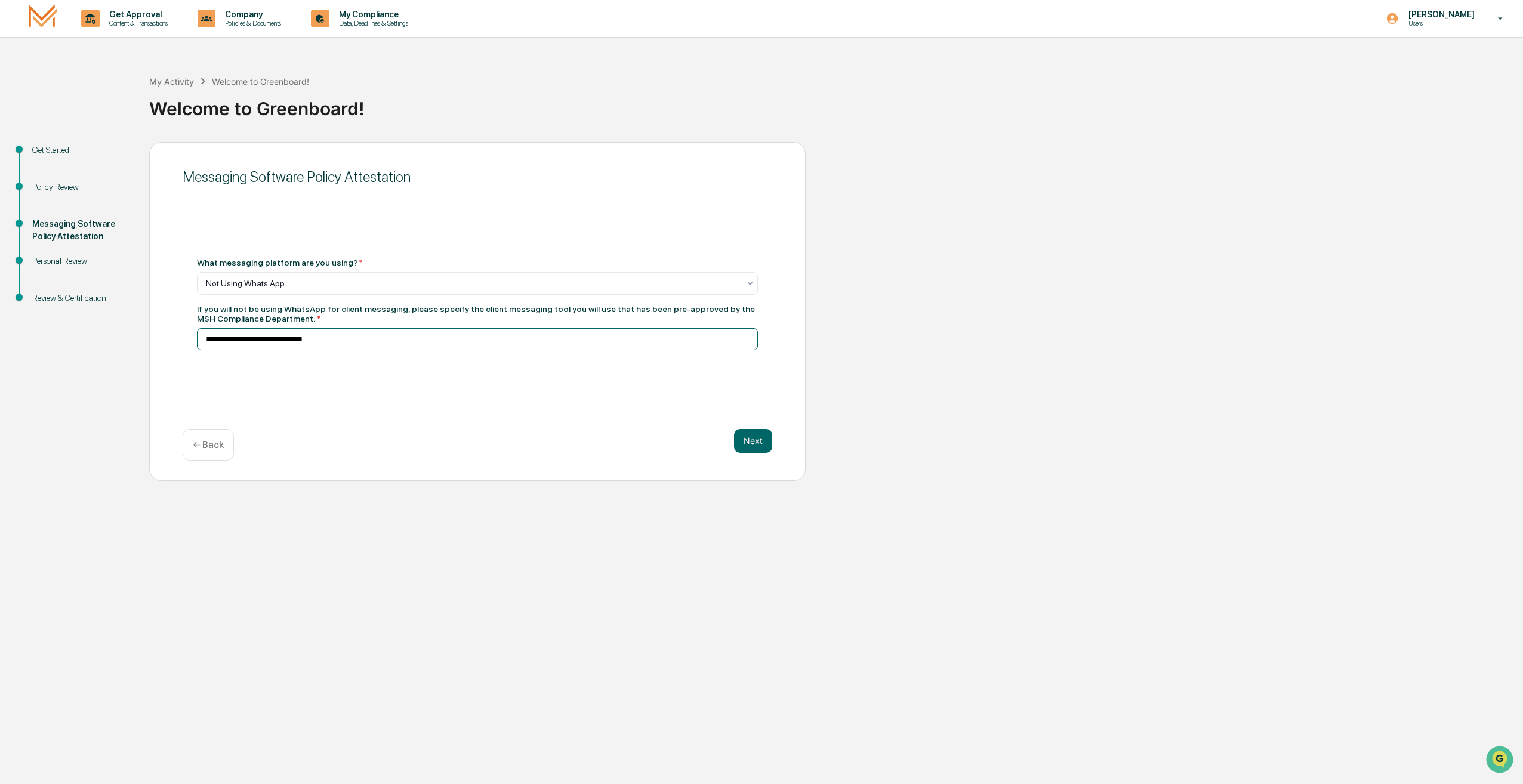
click at [320, 343] on input "**********" at bounding box center [478, 339] width 561 height 22
drag, startPoint x: 205, startPoint y: 347, endPoint x: -256, endPoint y: 345, distance: 461.0
click at [0, 345] on html "**********" at bounding box center [761, 392] width 1523 height 784
type input "**********"
click at [747, 448] on button "Next" at bounding box center [753, 440] width 39 height 24
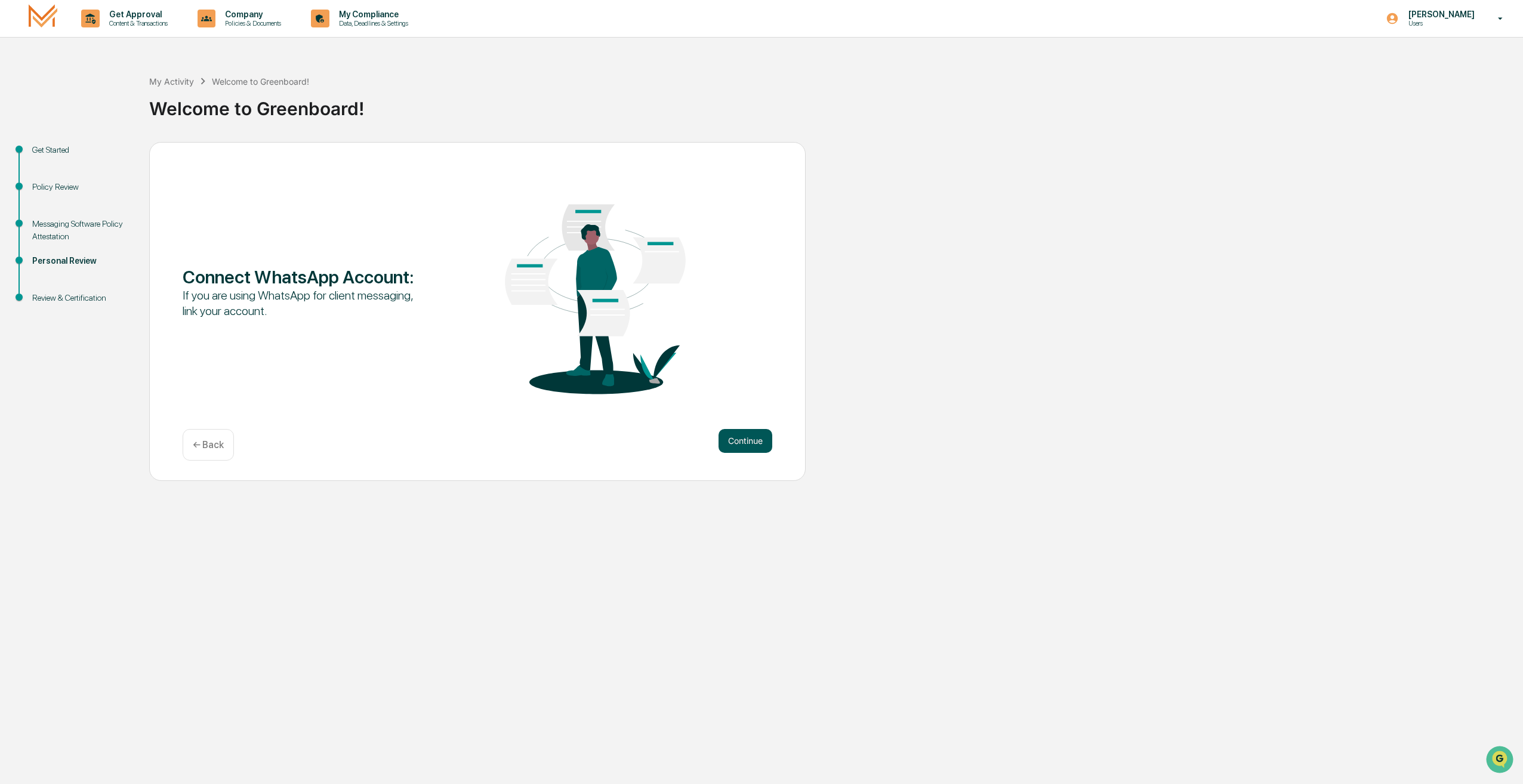
click at [742, 429] on button "Continue" at bounding box center [745, 440] width 54 height 24
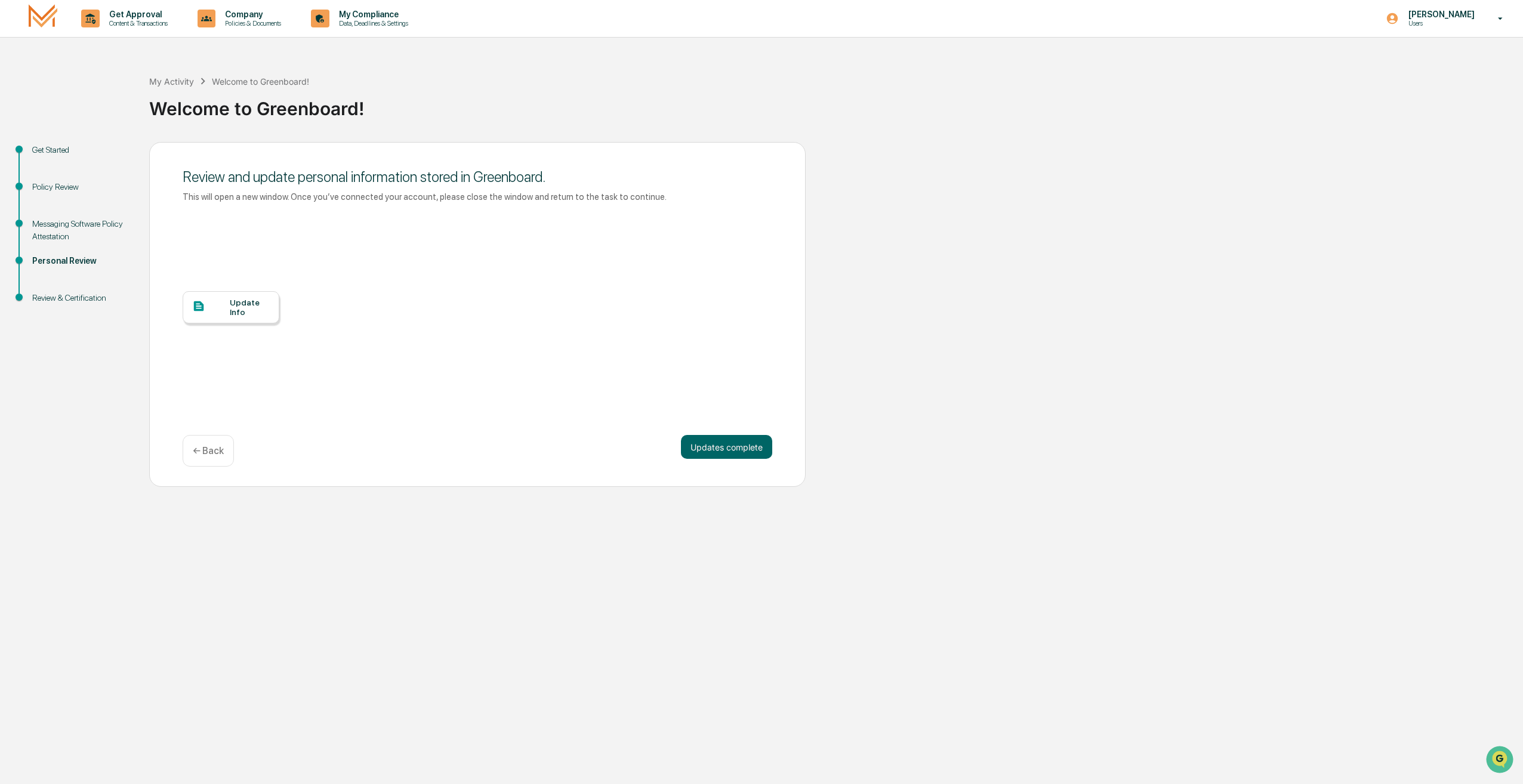
click at [742, 429] on div "Review and update personal information stored in Greenboard. This will open a n…" at bounding box center [477, 314] width 657 height 345
click at [737, 454] on button "Updates complete" at bounding box center [727, 447] width 91 height 24
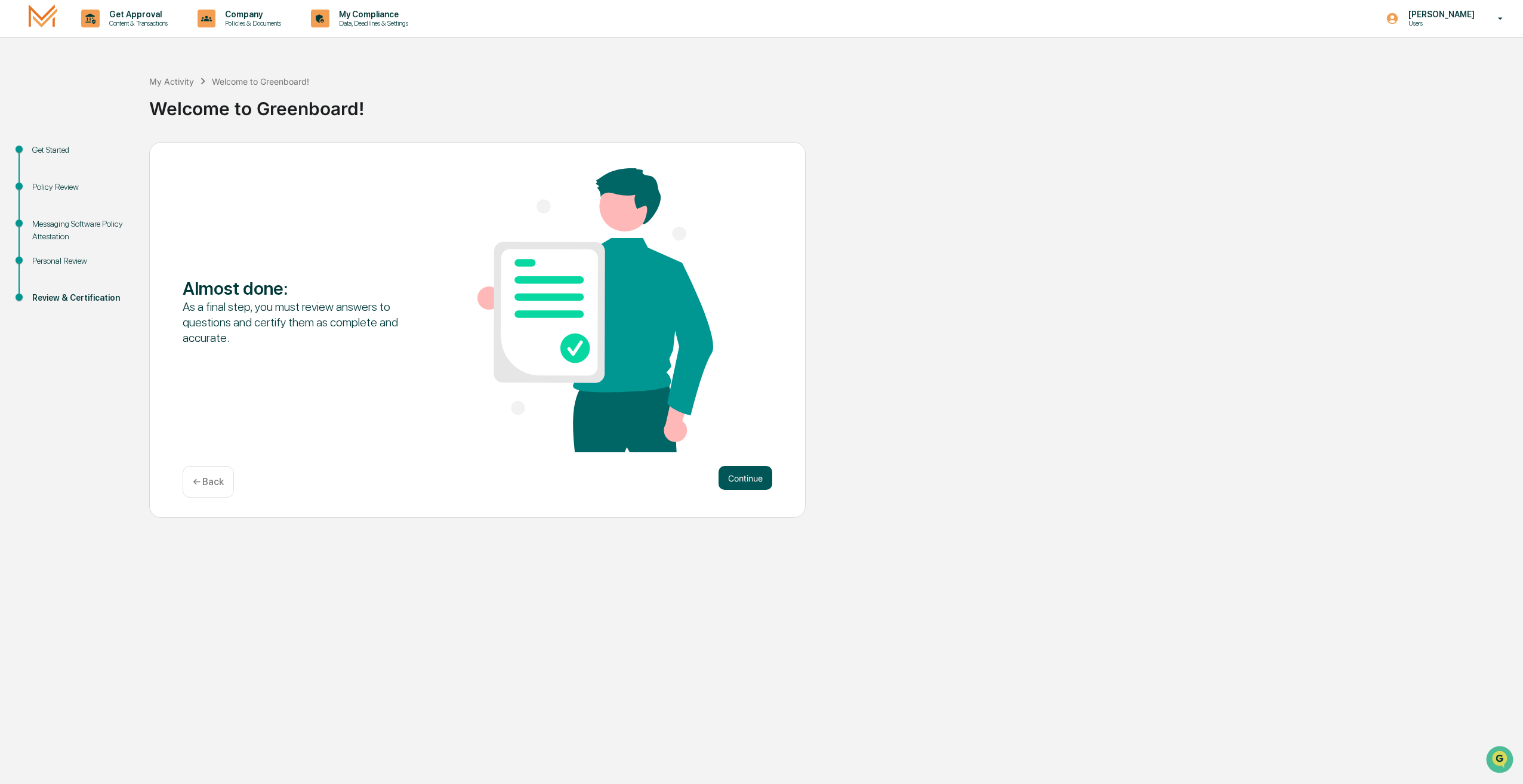
click at [752, 481] on button "Continue" at bounding box center [745, 477] width 54 height 24
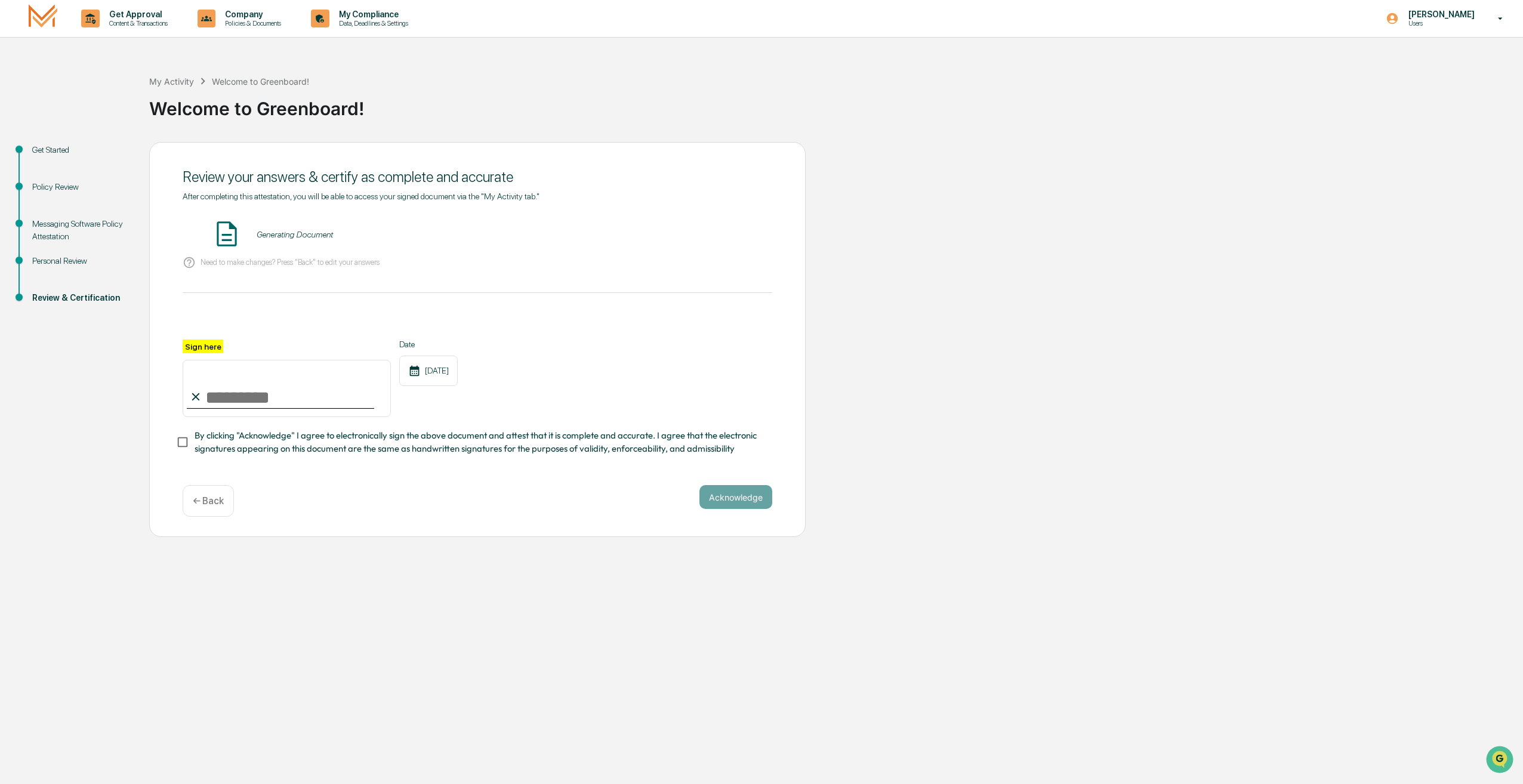
click at [258, 396] on input "Sign here" at bounding box center [287, 388] width 208 height 57
type input "**********"
drag, startPoint x: 273, startPoint y: 472, endPoint x: 273, endPoint y: 462, distance: 10.0
click at [273, 470] on div "**********" at bounding box center [478, 332] width 590 height 282
click at [263, 454] on span "By clicking "Acknowledge" I agree to electronically sign the above document and…" at bounding box center [478, 442] width 568 height 27
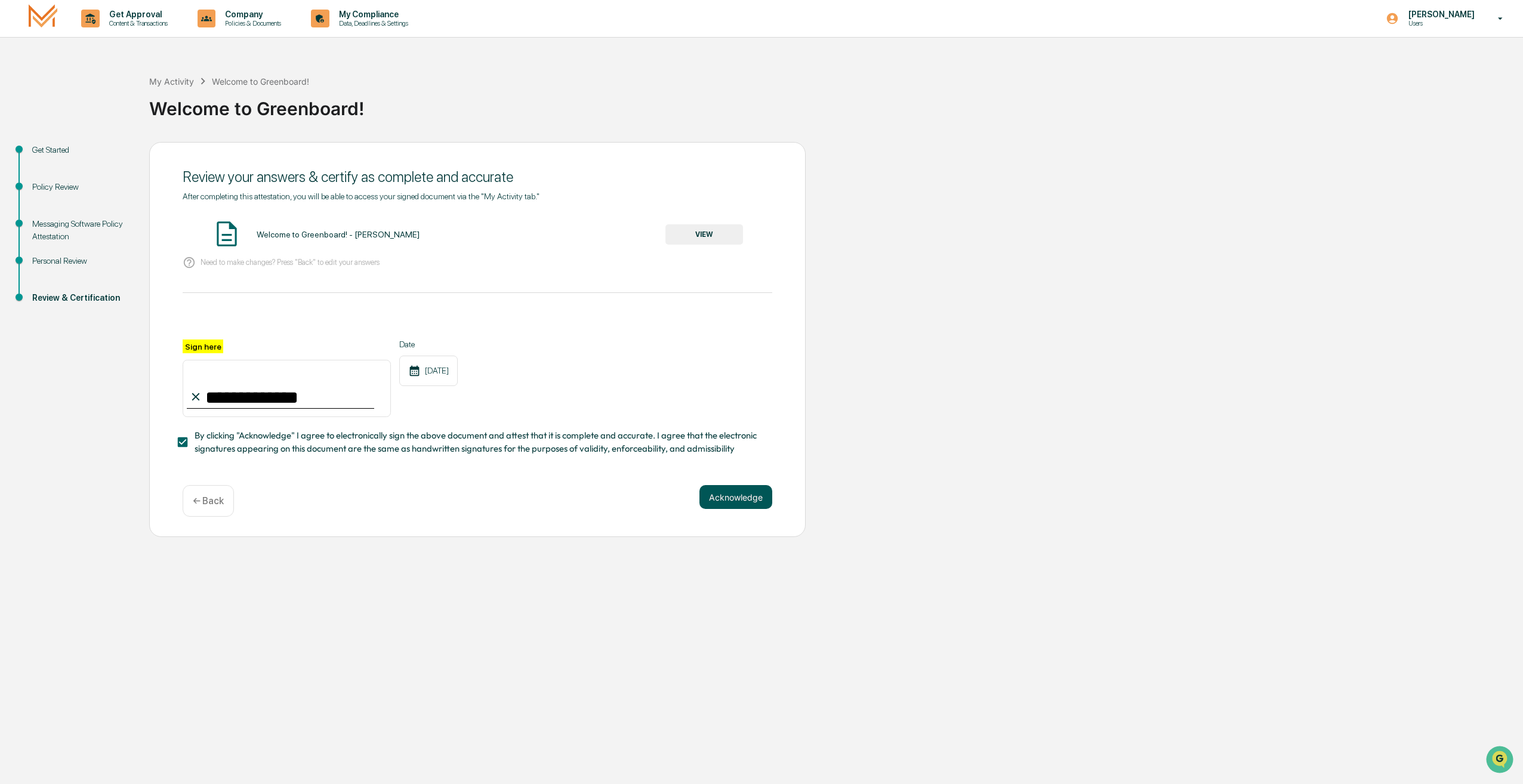
click at [753, 503] on button "Acknowledge" at bounding box center [736, 497] width 73 height 24
click at [711, 237] on button "VIEW" at bounding box center [704, 235] width 78 height 21
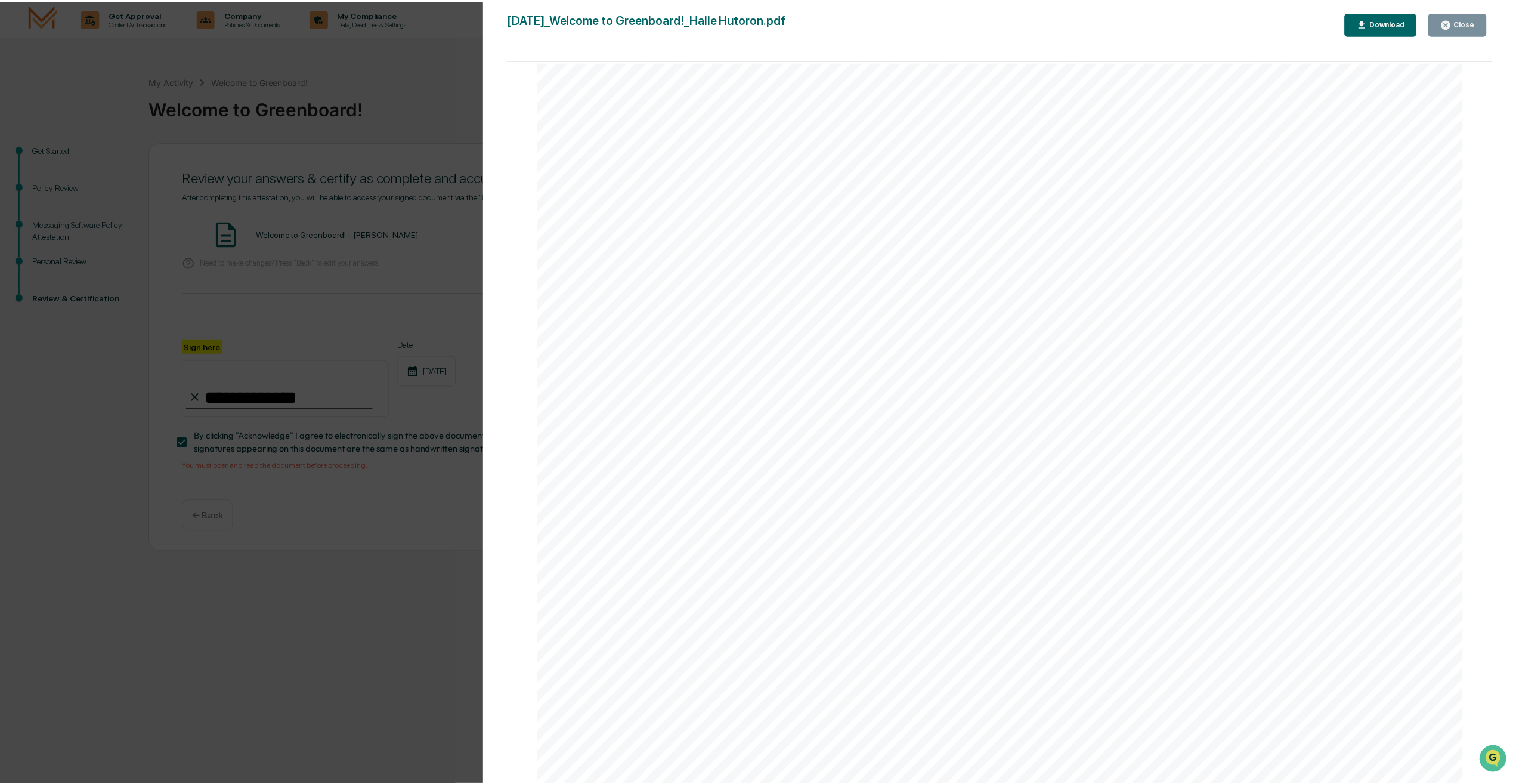
scroll to position [1380, 0]
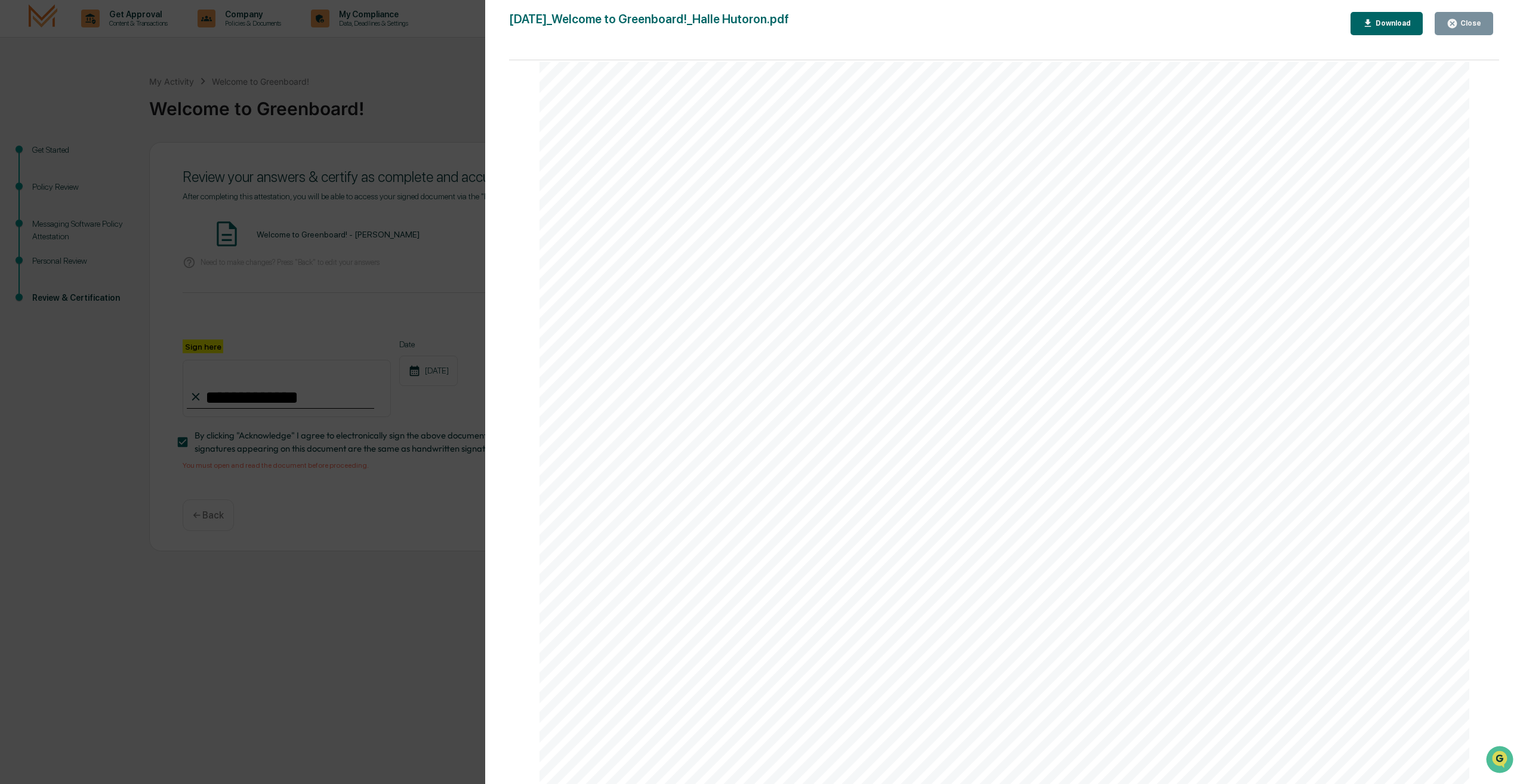
click at [234, 137] on div "Version History [DATE] 03:53 PM [PERSON_NAME] [DATE]_Welcome to Greenboard!_Hal…" at bounding box center [761, 392] width 1523 height 784
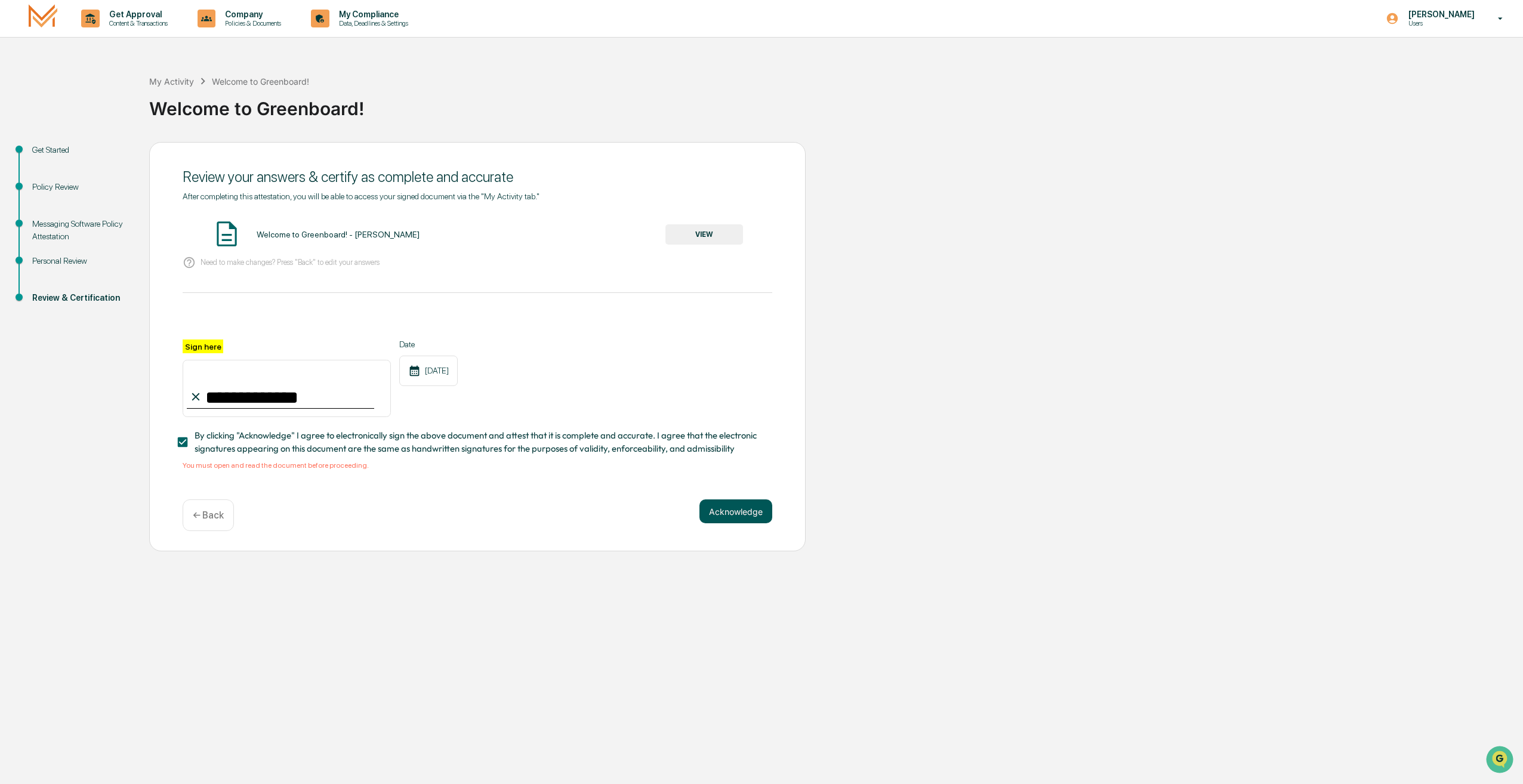
click at [722, 511] on button "Acknowledge" at bounding box center [736, 511] width 73 height 24
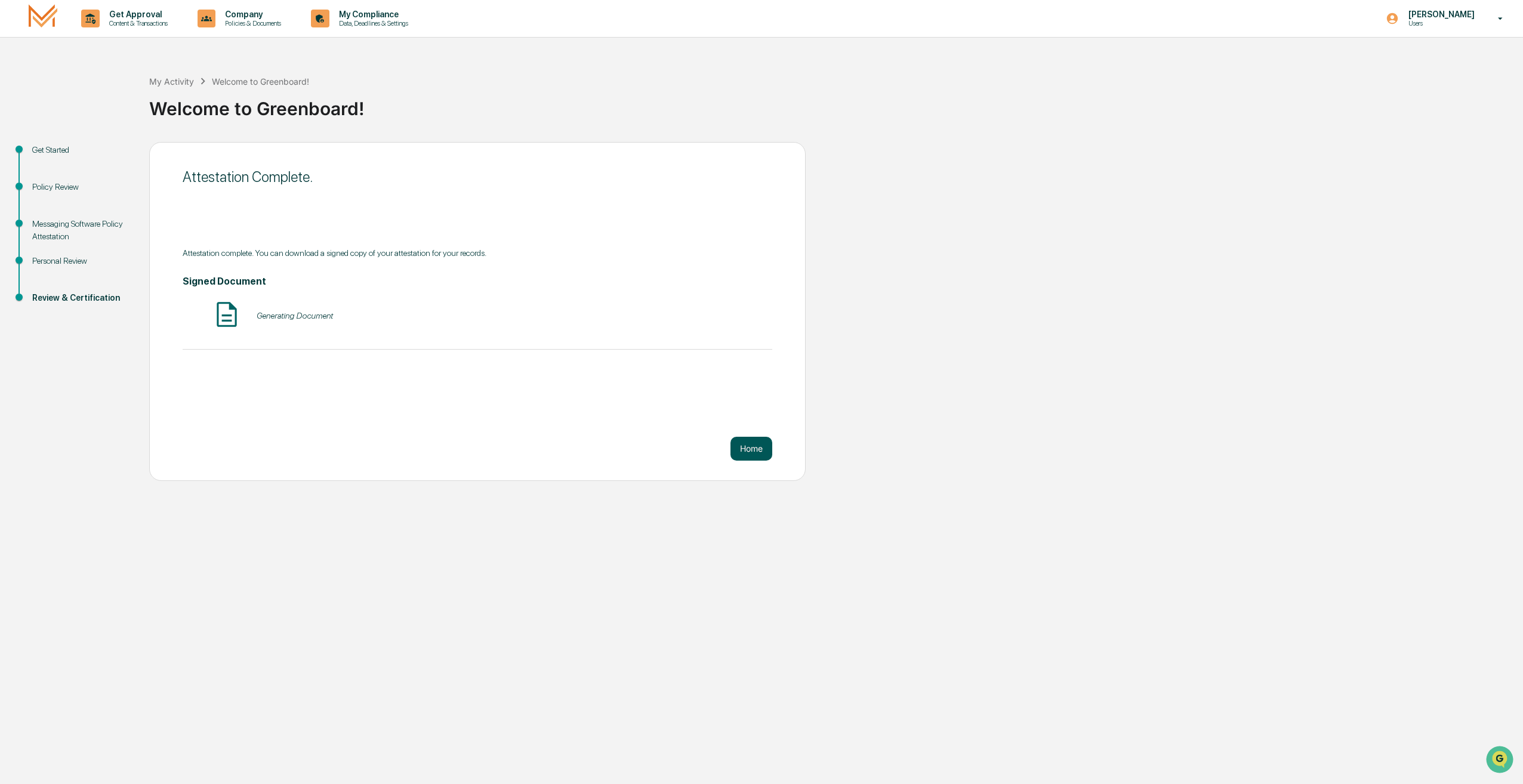
click at [758, 458] on button "Home" at bounding box center [751, 448] width 42 height 24
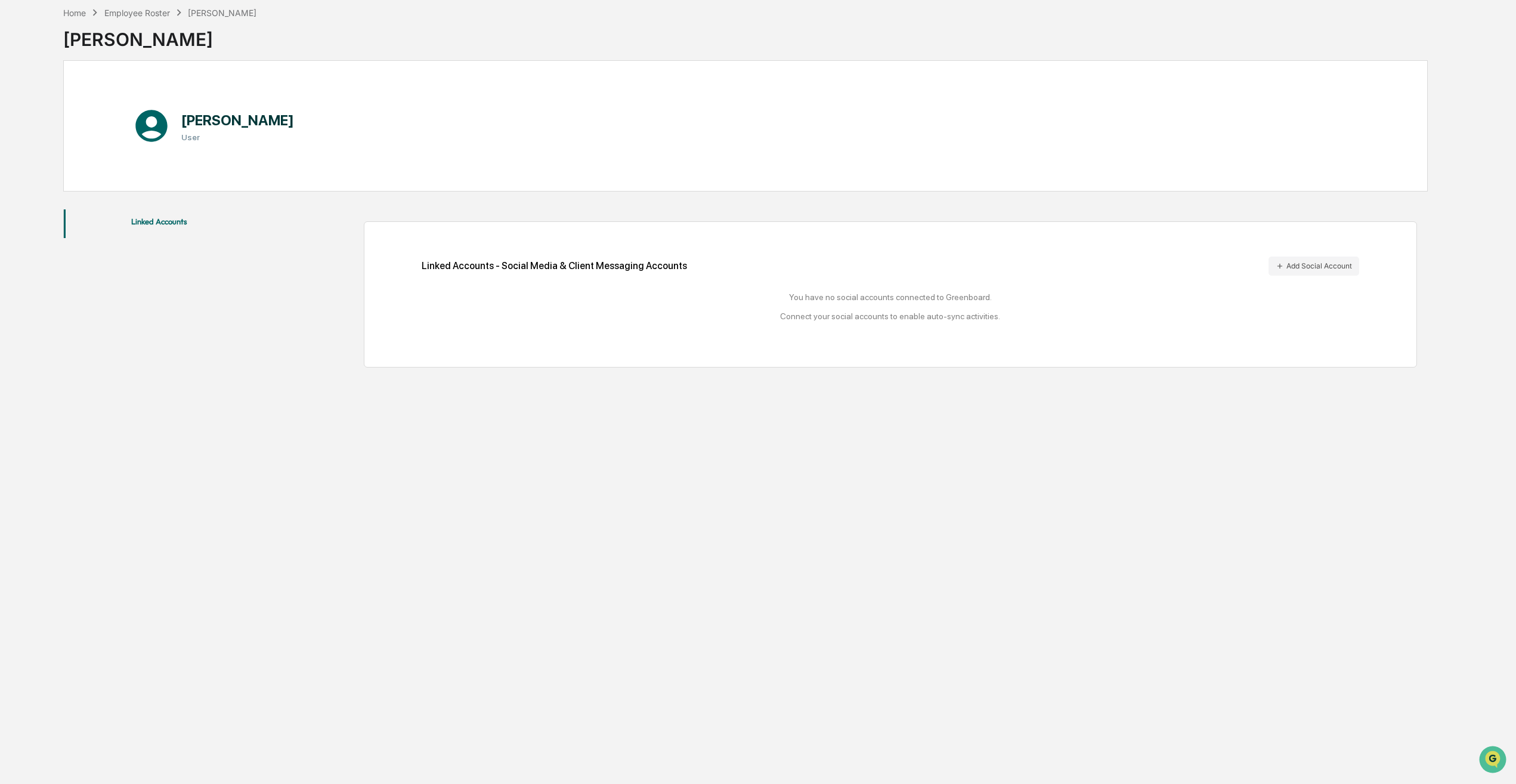
scroll to position [56, 0]
